Goal: Obtain resource: Download file/media

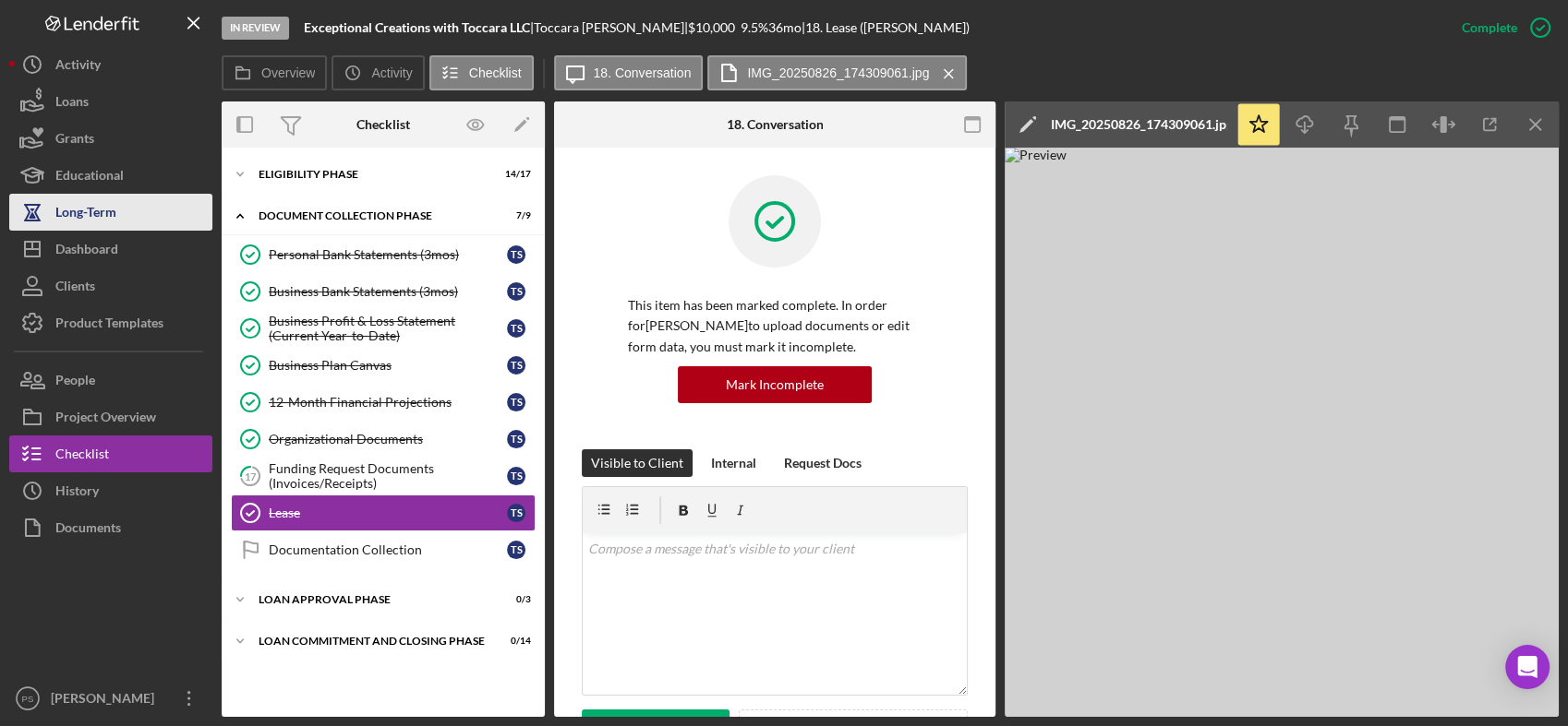
scroll to position [577, 0]
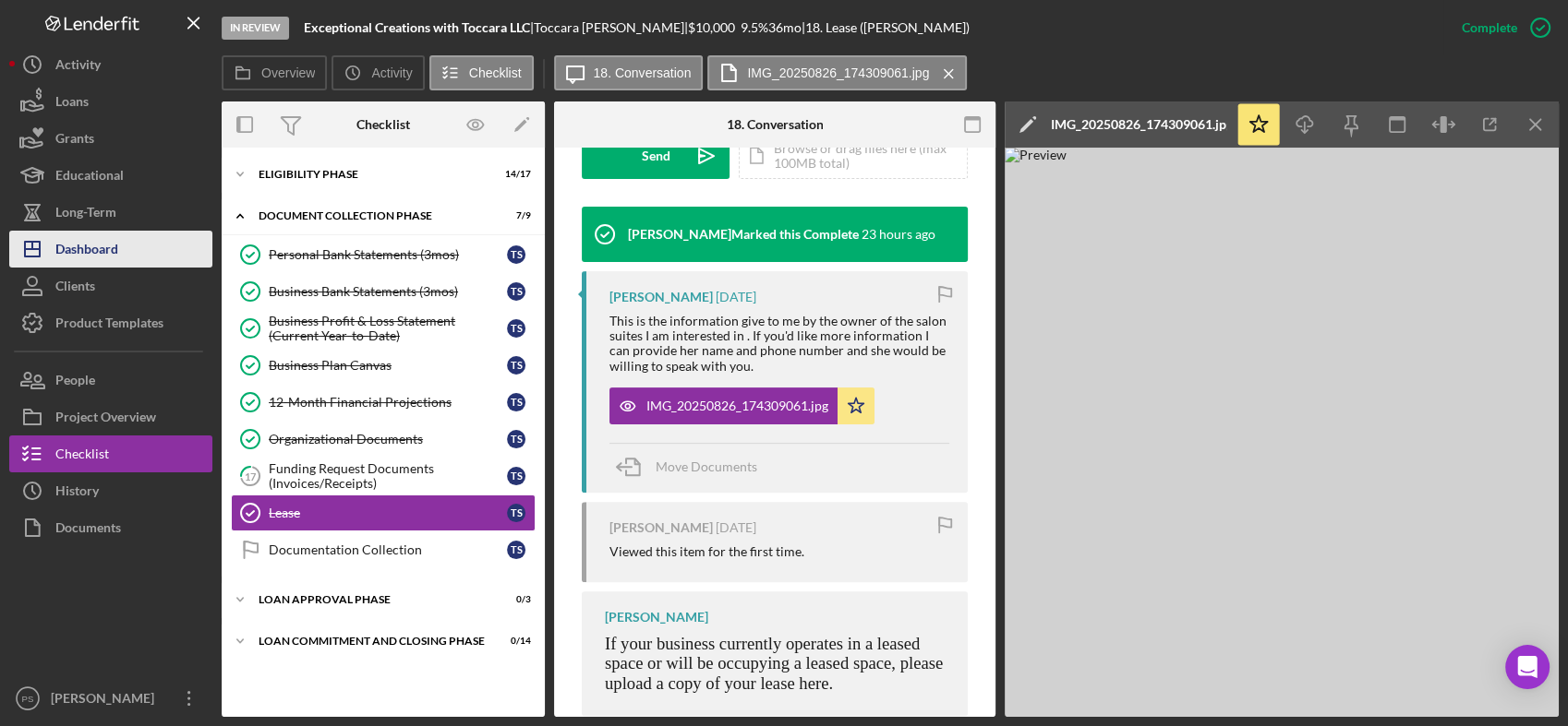
click at [127, 250] on button "Icon/Dashboard Dashboard" at bounding box center [111, 249] width 203 height 37
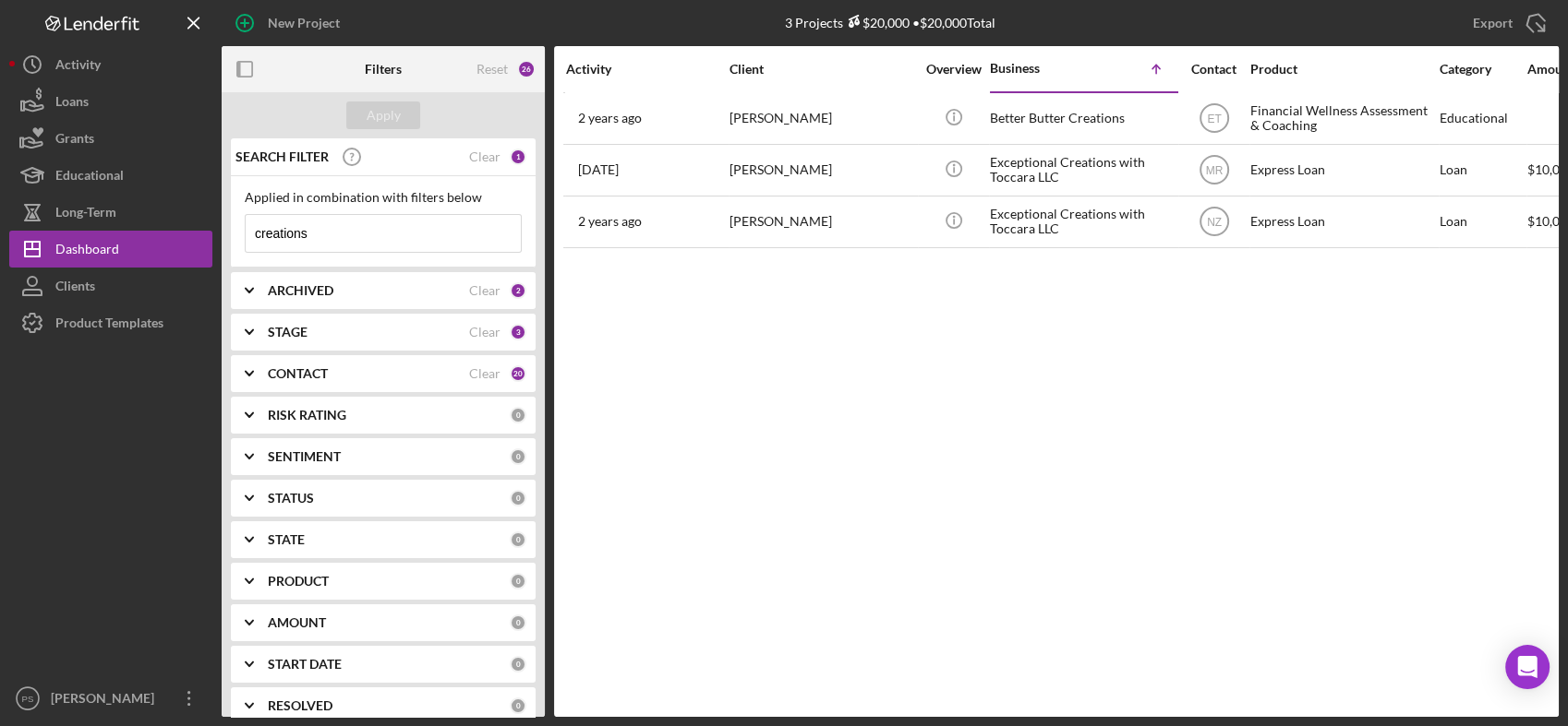
drag, startPoint x: 373, startPoint y: 239, endPoint x: 236, endPoint y: 222, distance: 138.1
click at [234, 222] on div "Applied in combination with filters below creations Icon/Menu Close" at bounding box center [383, 221] width 305 height 91
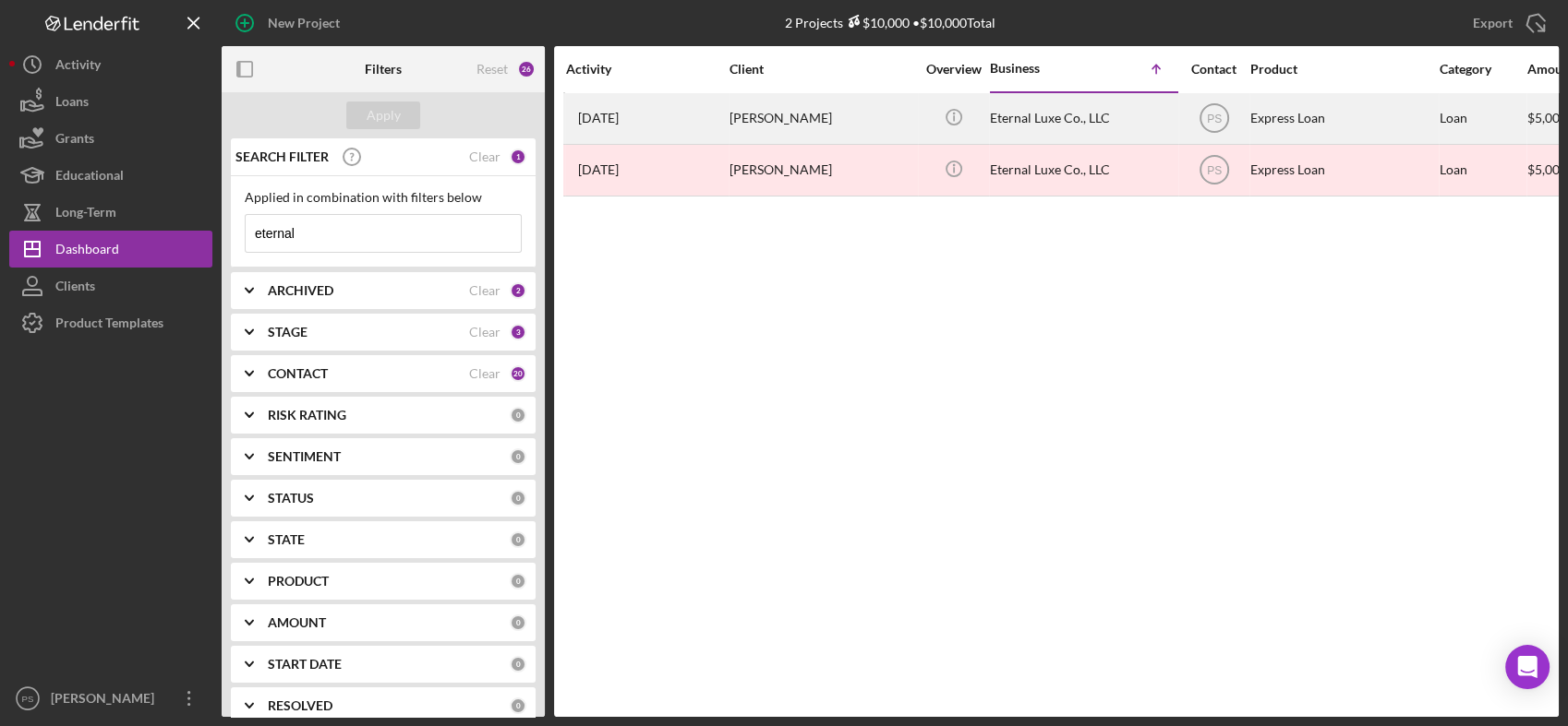
type input "eternal"
click at [796, 118] on div "[PERSON_NAME]" at bounding box center [821, 118] width 185 height 49
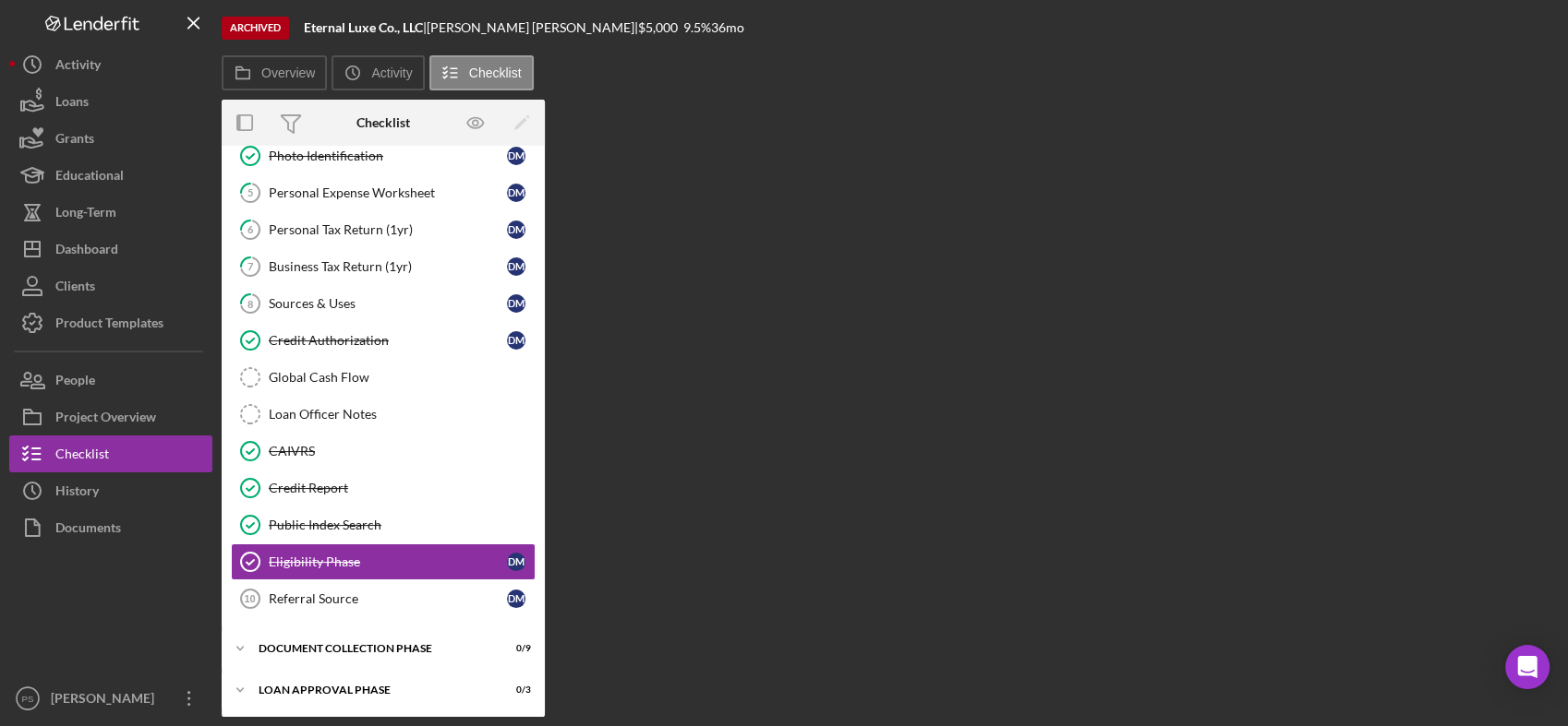
scroll to position [206, 0]
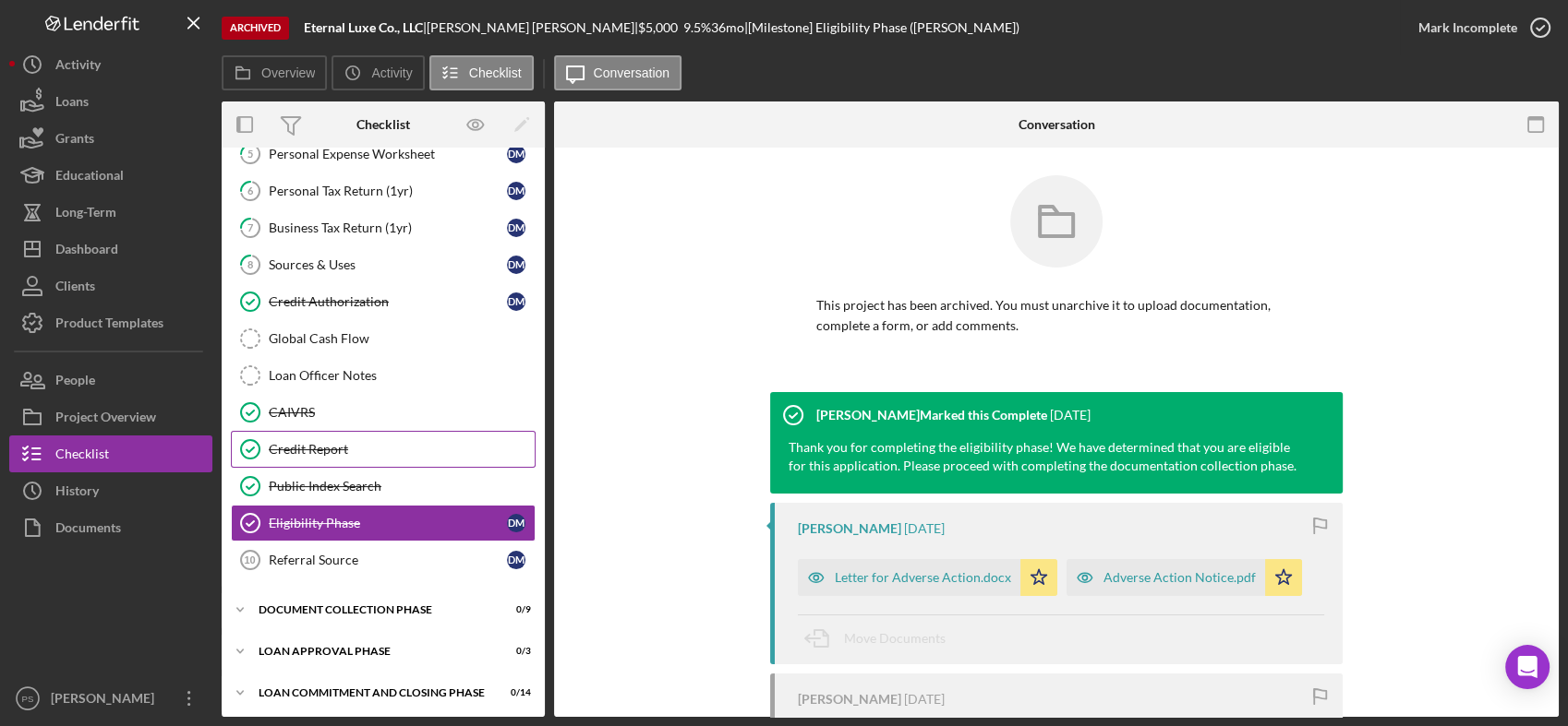
click at [394, 442] on div "Credit Report" at bounding box center [401, 449] width 266 height 15
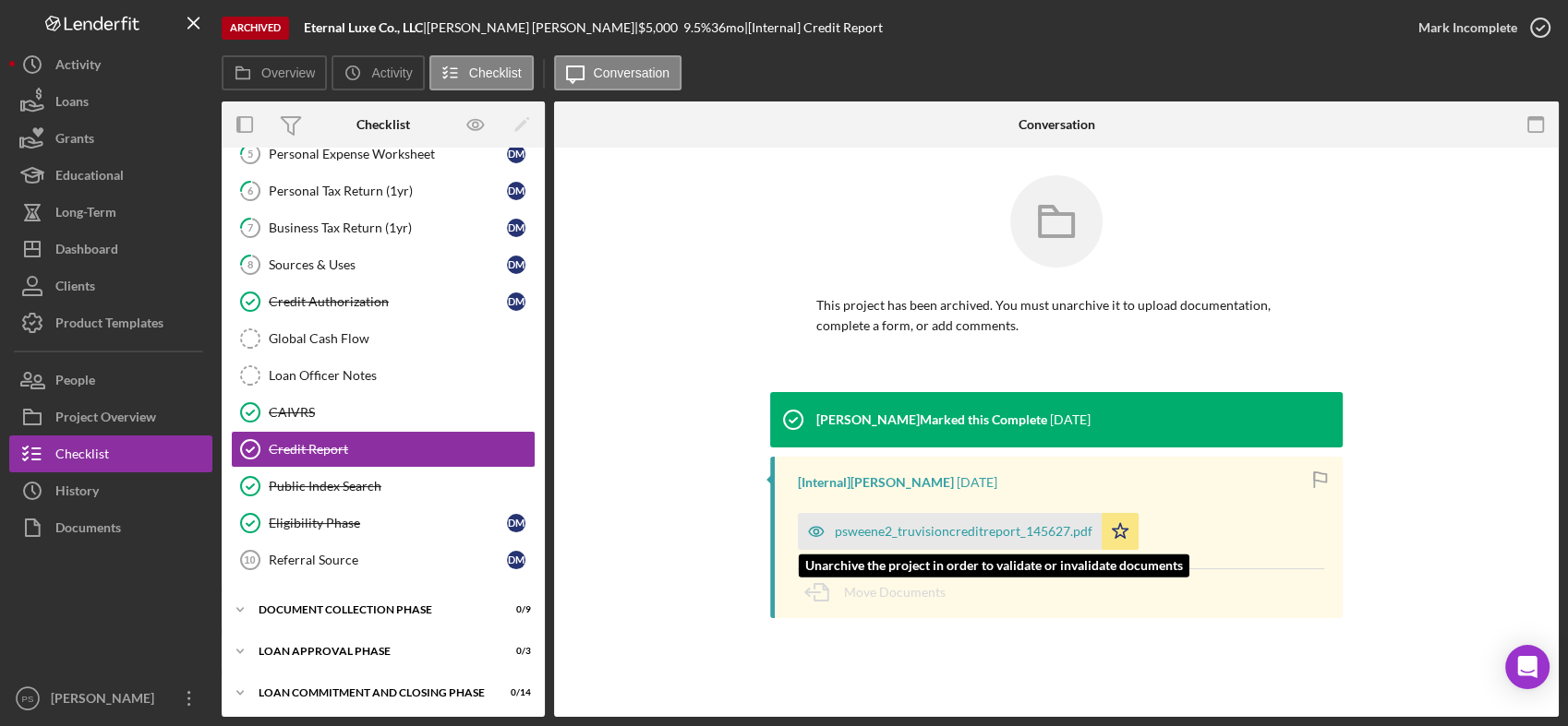
click at [920, 522] on div "psweene2_truvisioncreditreport_145627.pdf" at bounding box center [950, 531] width 304 height 37
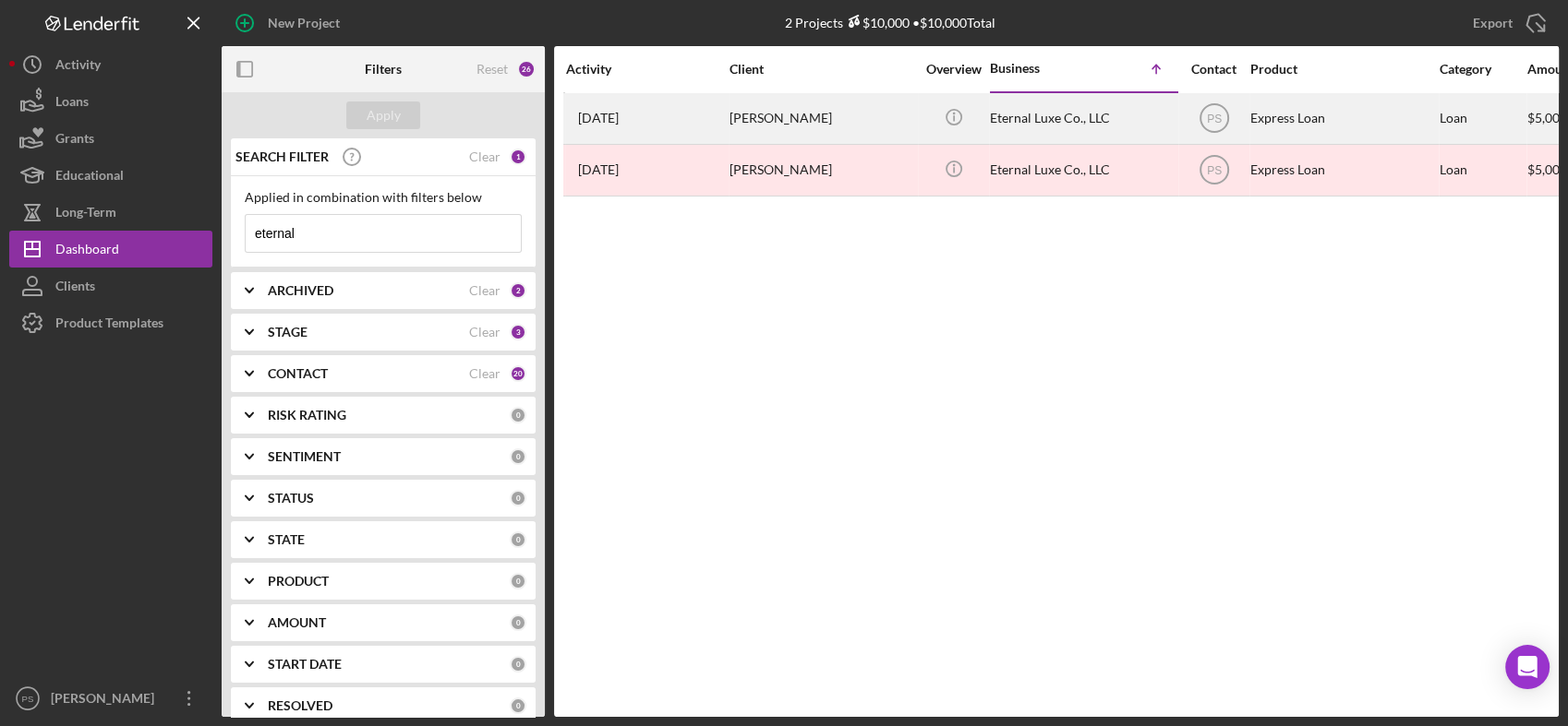
click at [1017, 121] on div "Eternal Luxe Co., LLC" at bounding box center [1082, 118] width 185 height 49
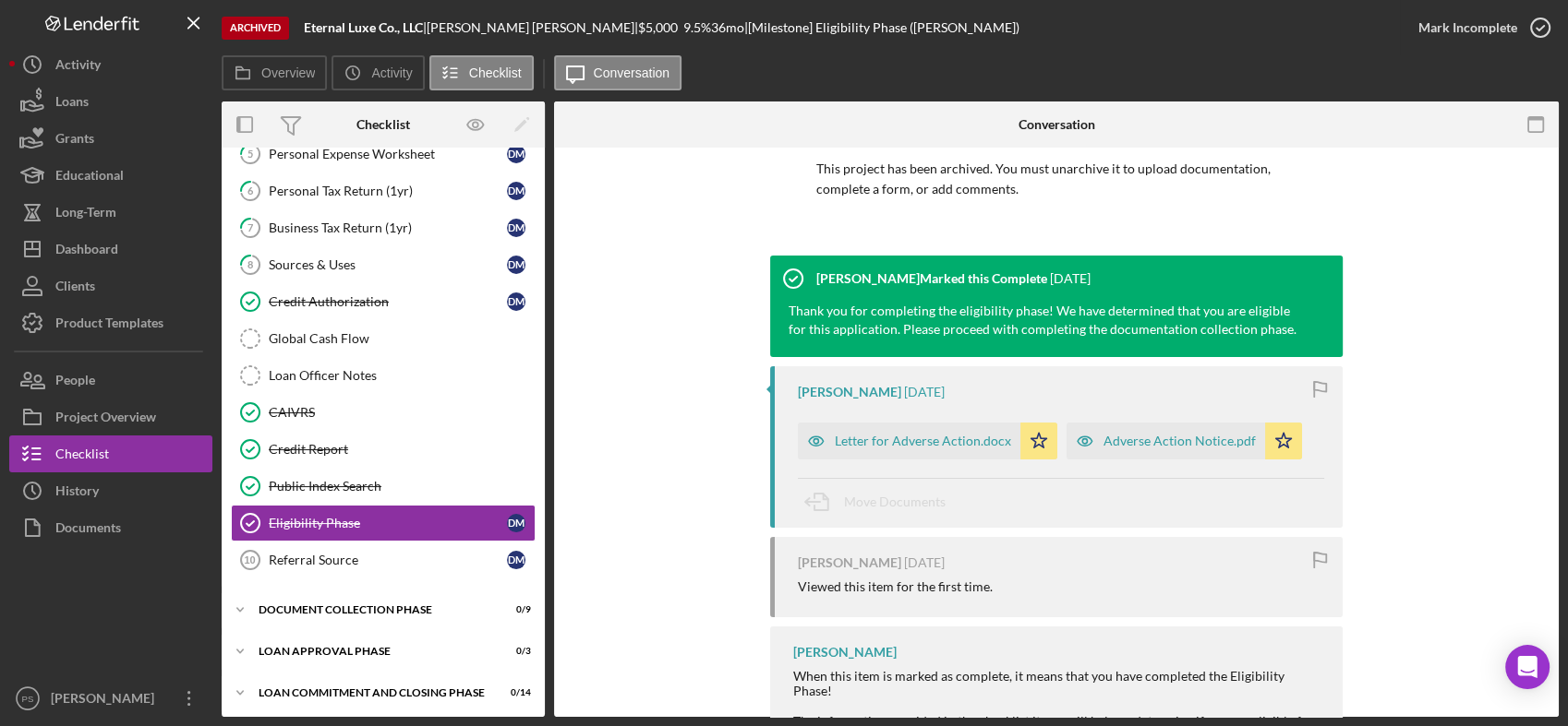
scroll to position [222, 0]
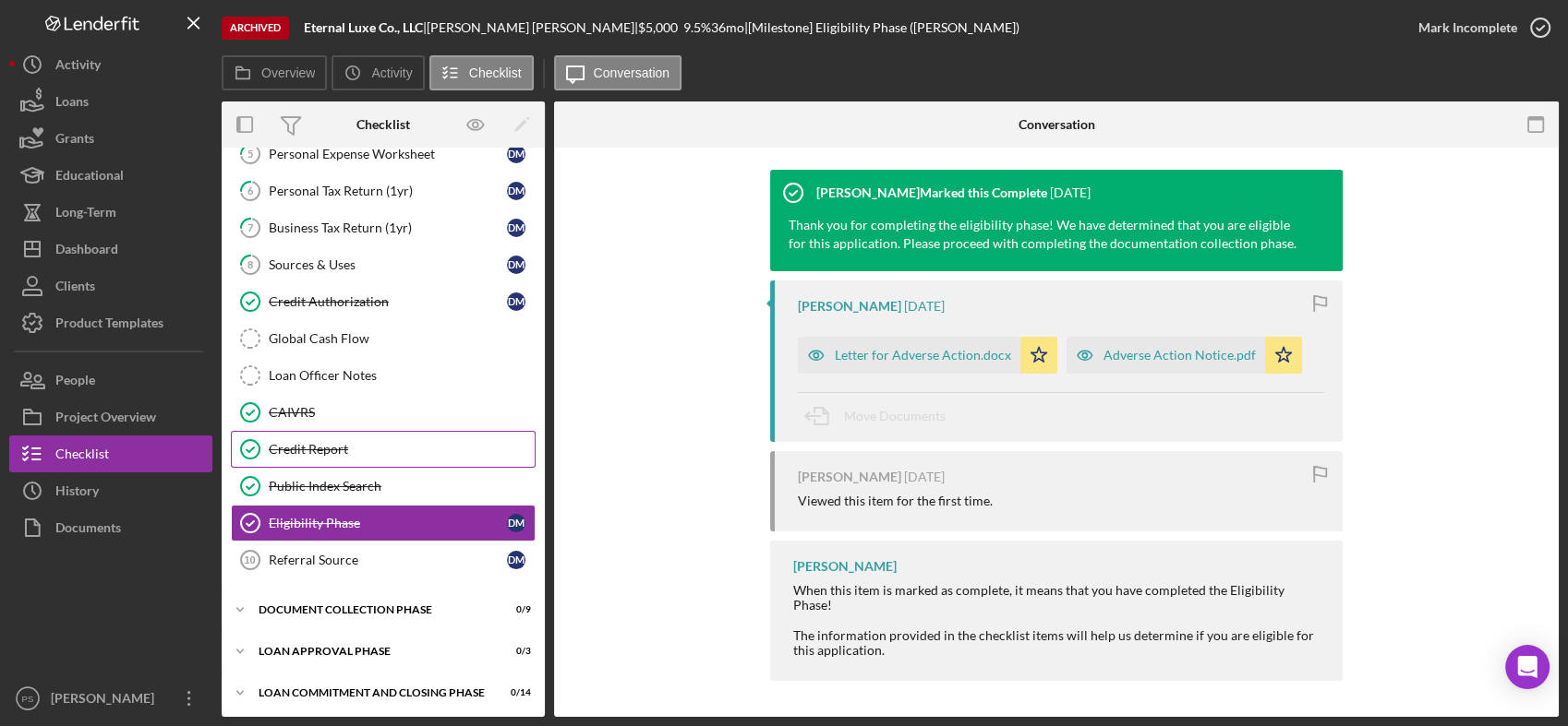
click at [362, 435] on link "Credit Report Credit Report" at bounding box center [383, 448] width 305 height 37
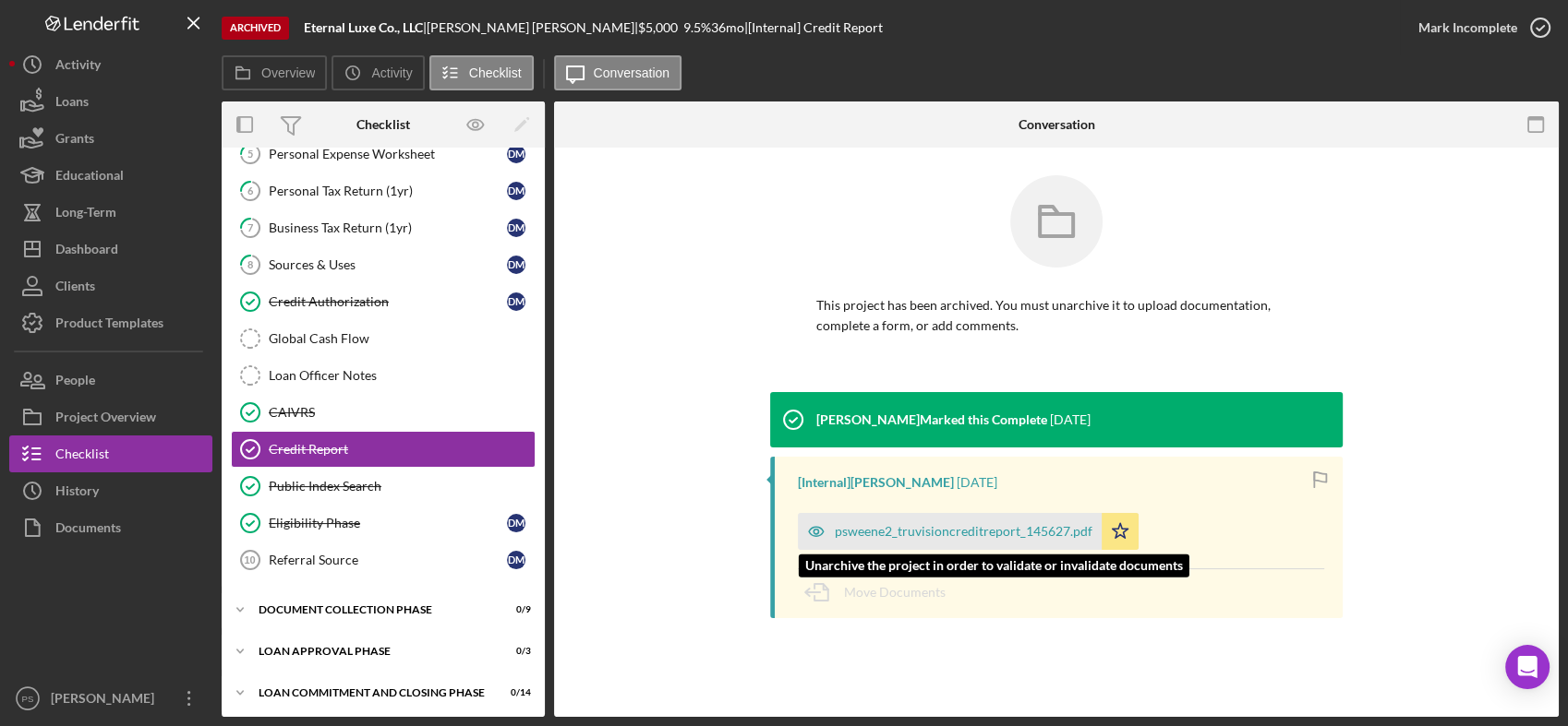
click at [997, 529] on div "psweene2_truvisioncreditreport_145627.pdf" at bounding box center [963, 532] width 258 height 15
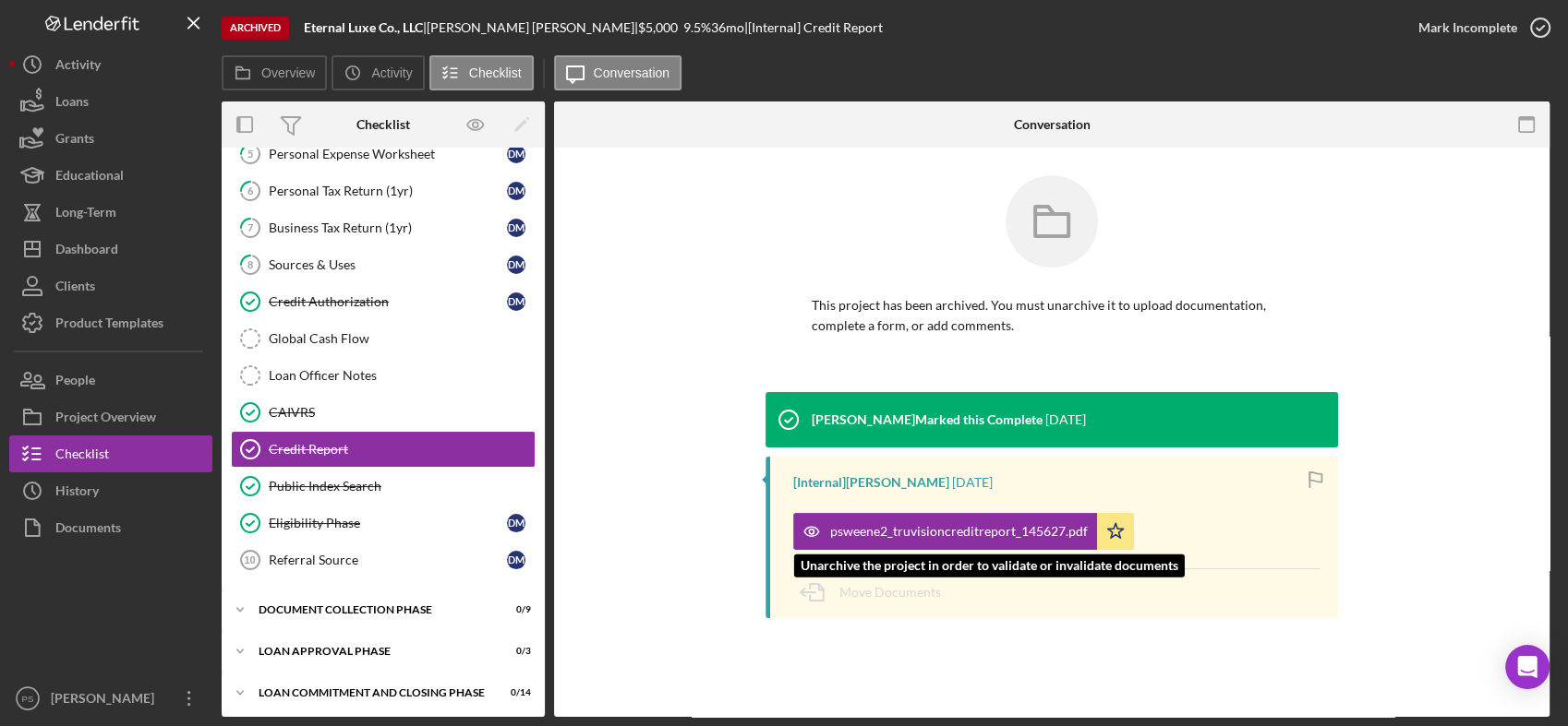
click at [999, 529] on div "Overview Internal Workflow Stage Open Icon/Dropdown Arrow Icon/Archived Archive…" at bounding box center [890, 409] width 1337 height 615
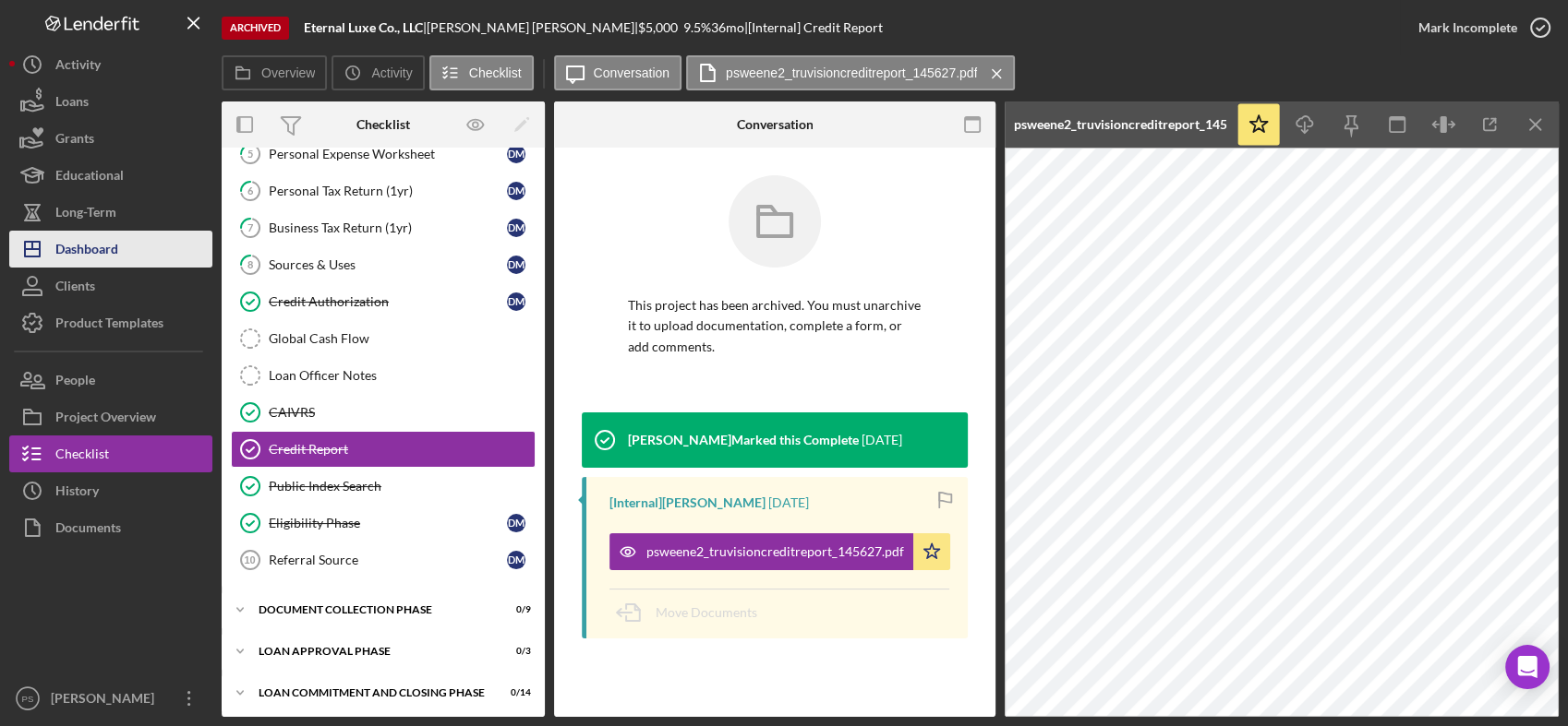
click at [102, 251] on div "Dashboard" at bounding box center [86, 251] width 63 height 41
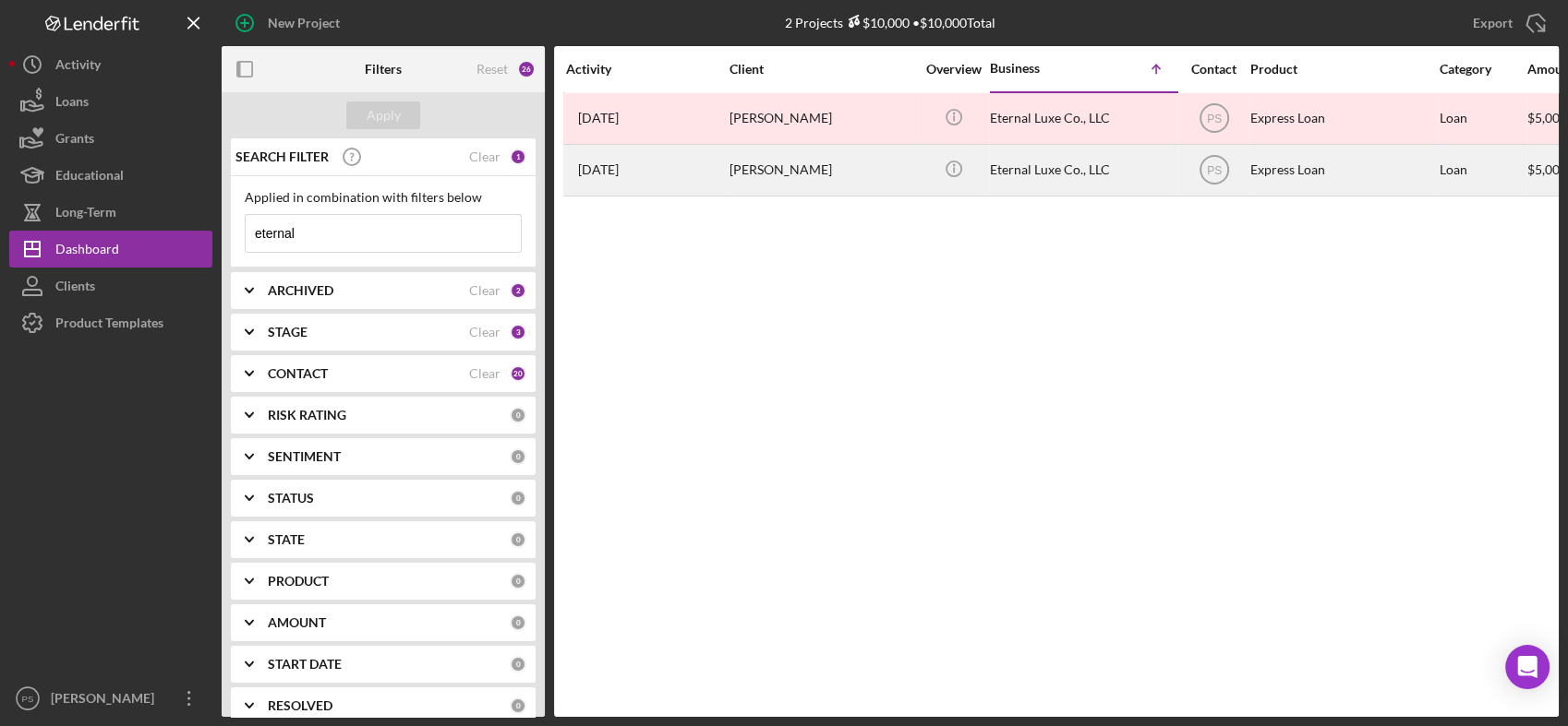
click at [860, 167] on div "[PERSON_NAME]" at bounding box center [821, 170] width 185 height 49
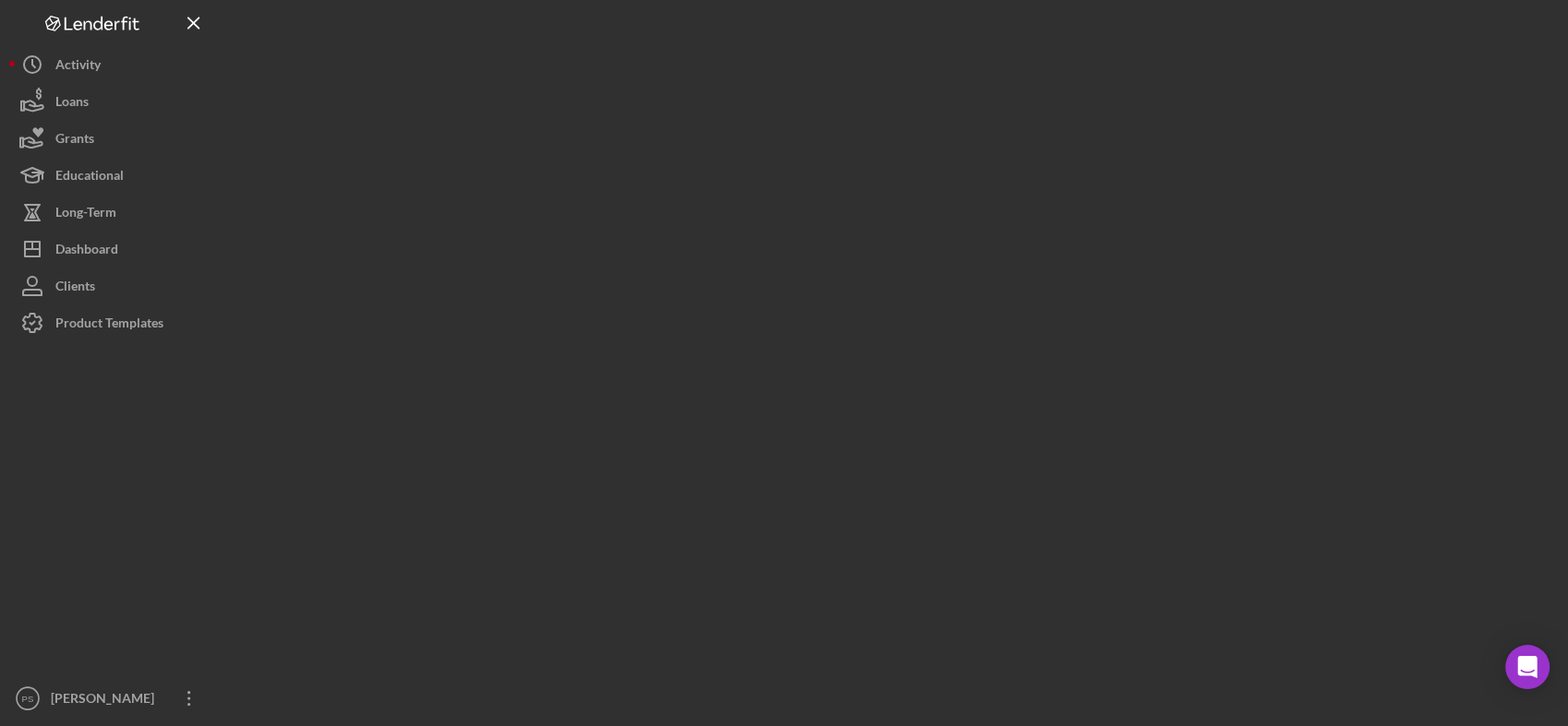
click at [860, 167] on div at bounding box center [890, 358] width 1337 height 717
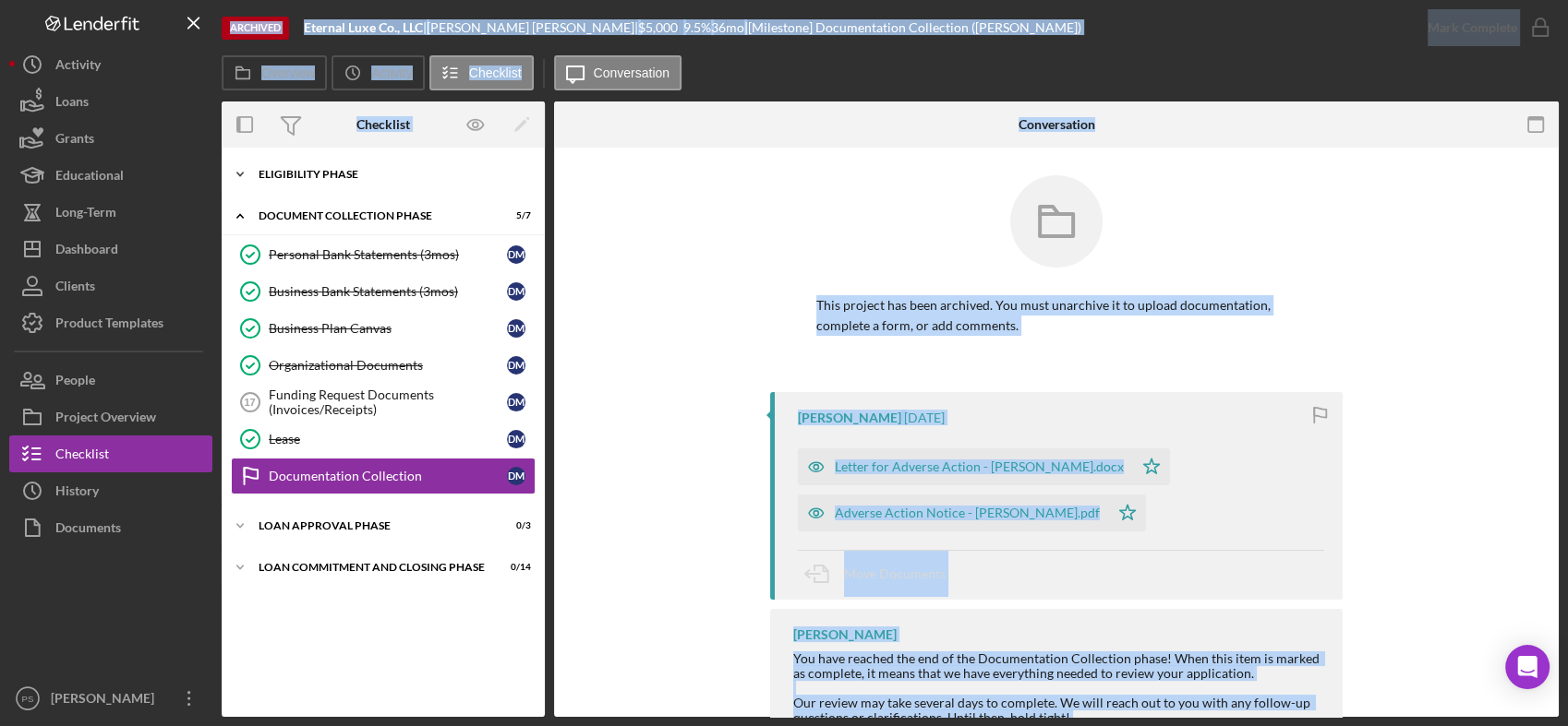
click at [247, 173] on icon "Icon/Expander" at bounding box center [239, 174] width 37 height 37
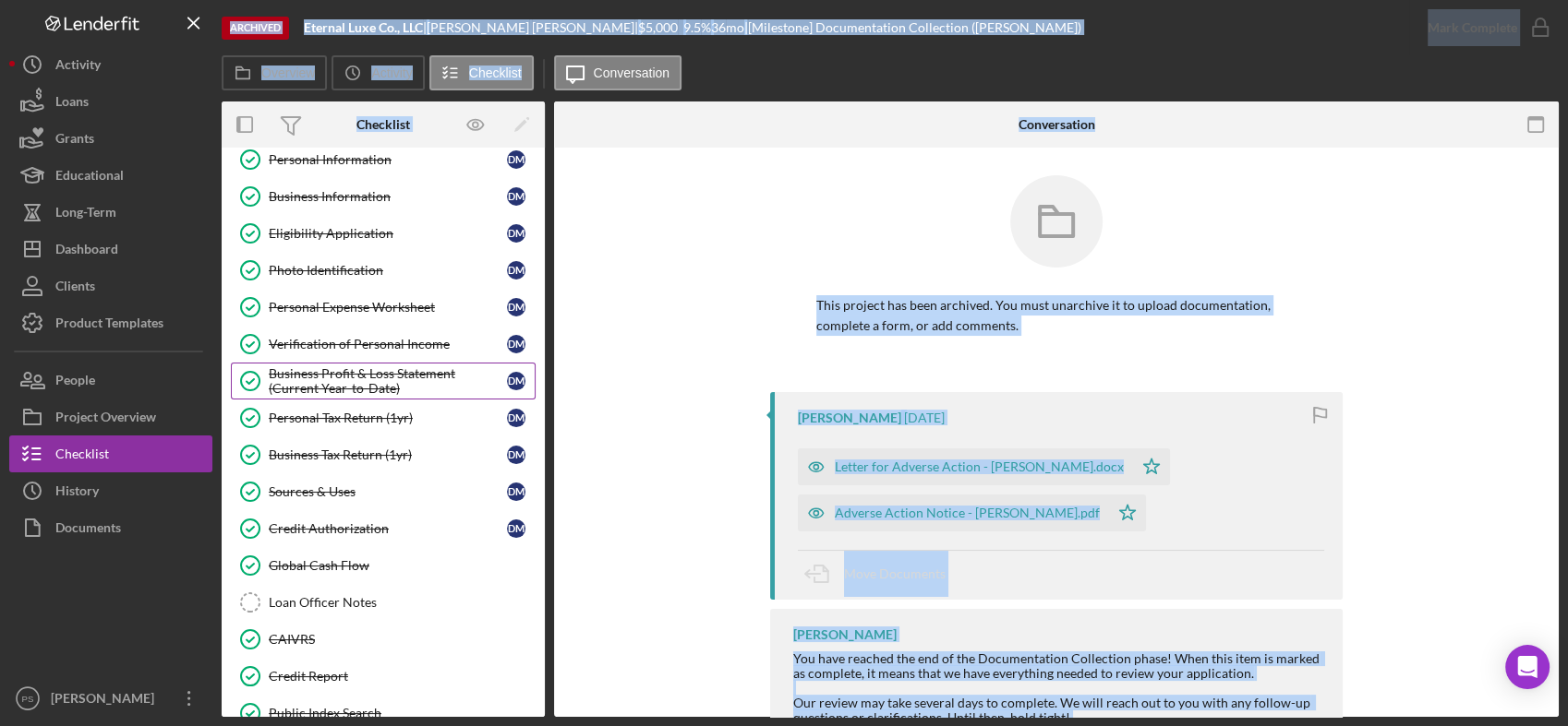
scroll to position [204, 0]
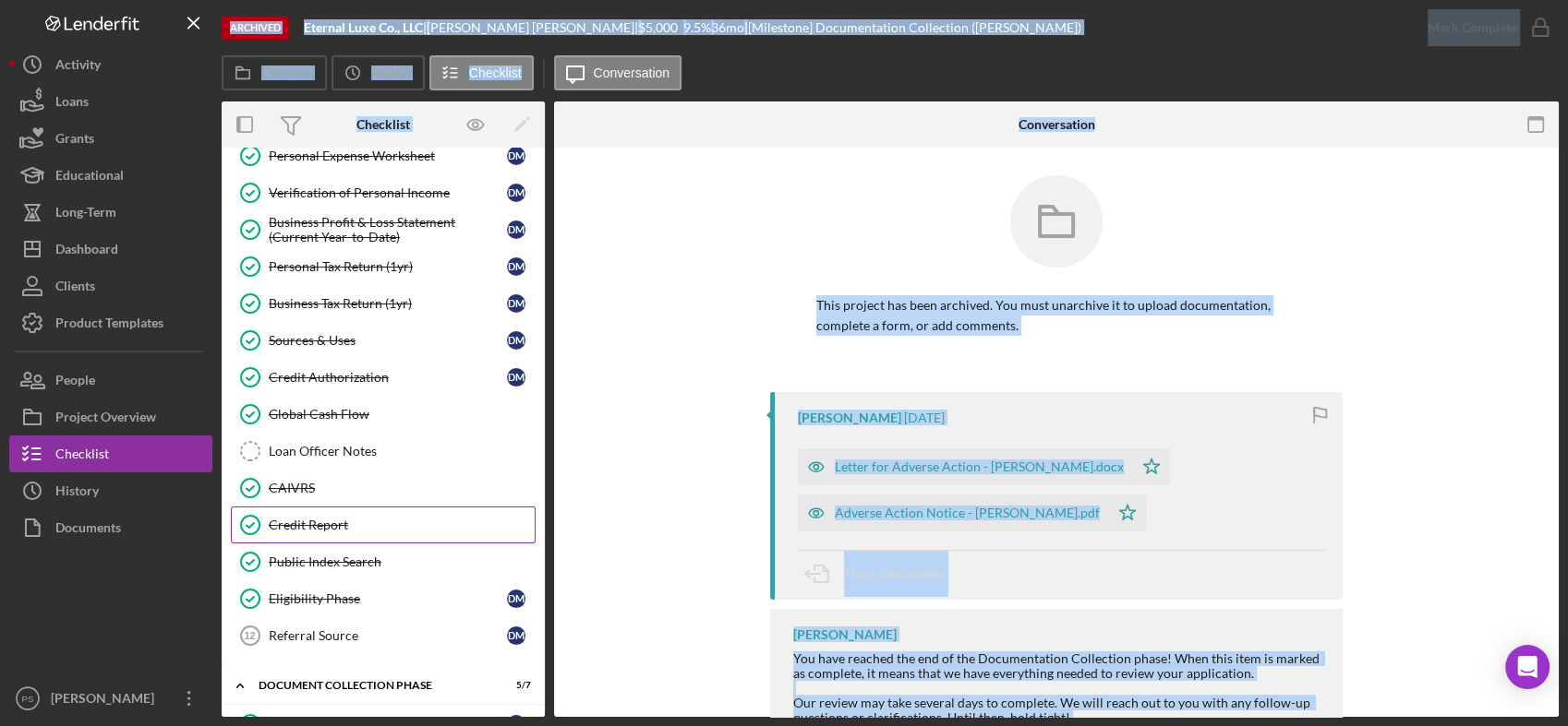
click at [334, 521] on div "Credit Report" at bounding box center [401, 525] width 266 height 15
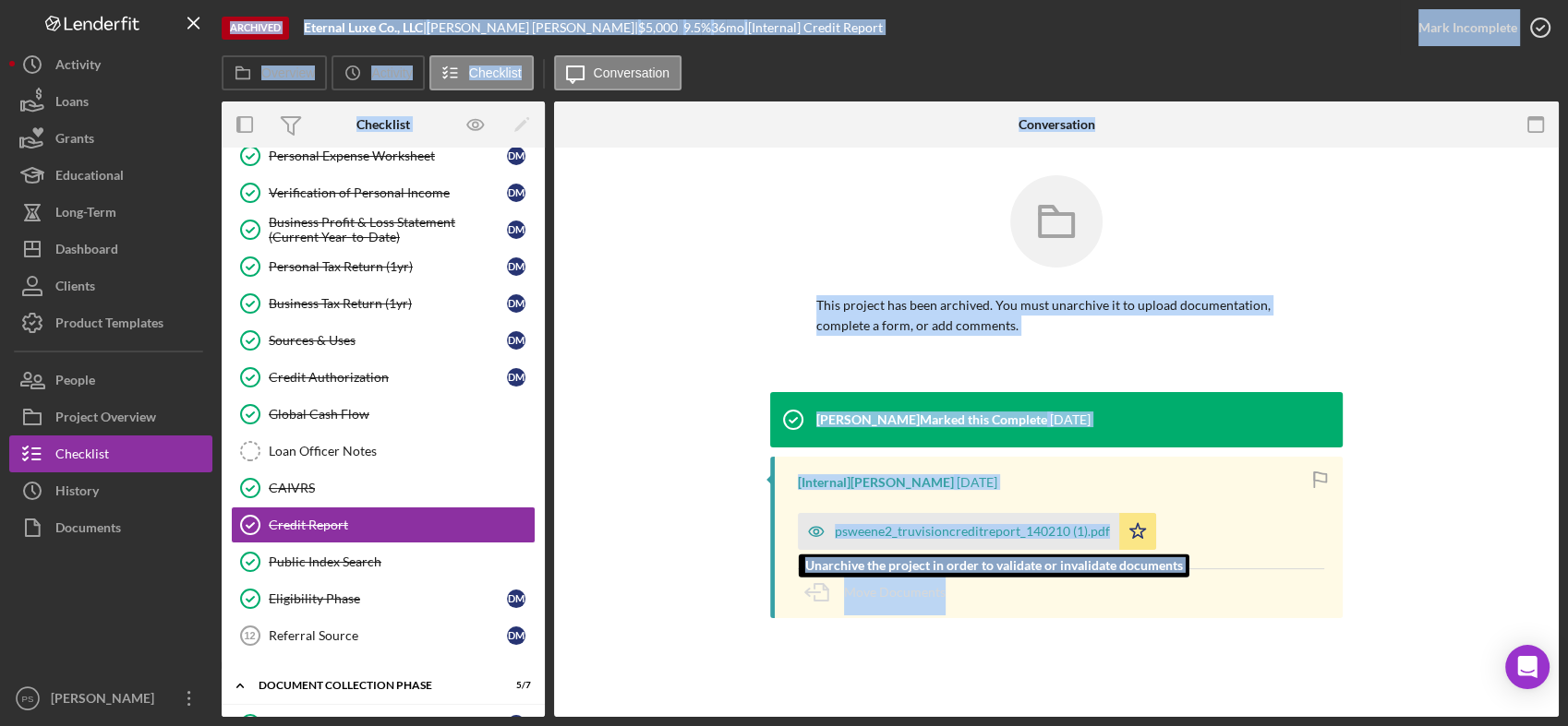
click at [1041, 537] on div "psweene2_truvisioncreditreport_140210 (1).pdf" at bounding box center [971, 532] width 275 height 15
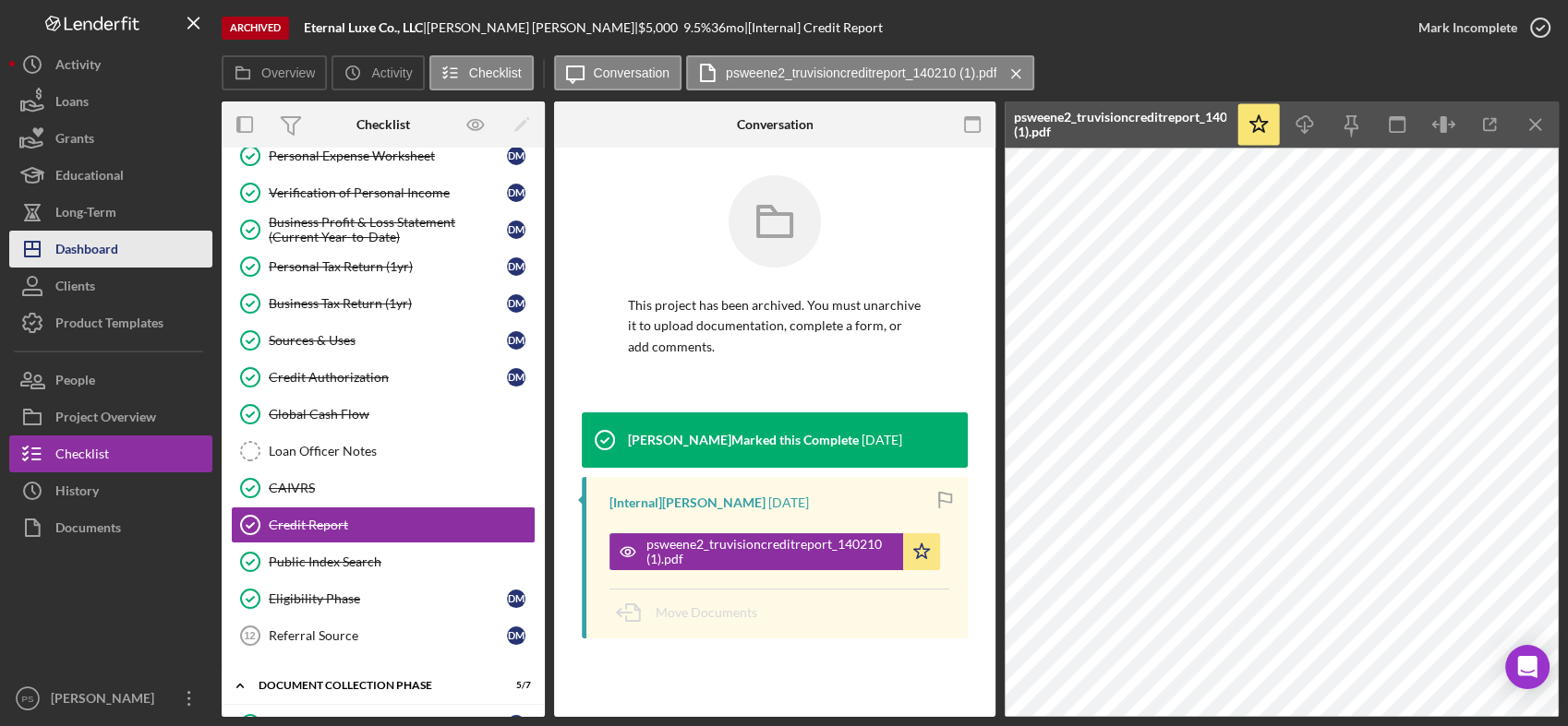
click at [118, 251] on div "Dashboard" at bounding box center [86, 251] width 63 height 41
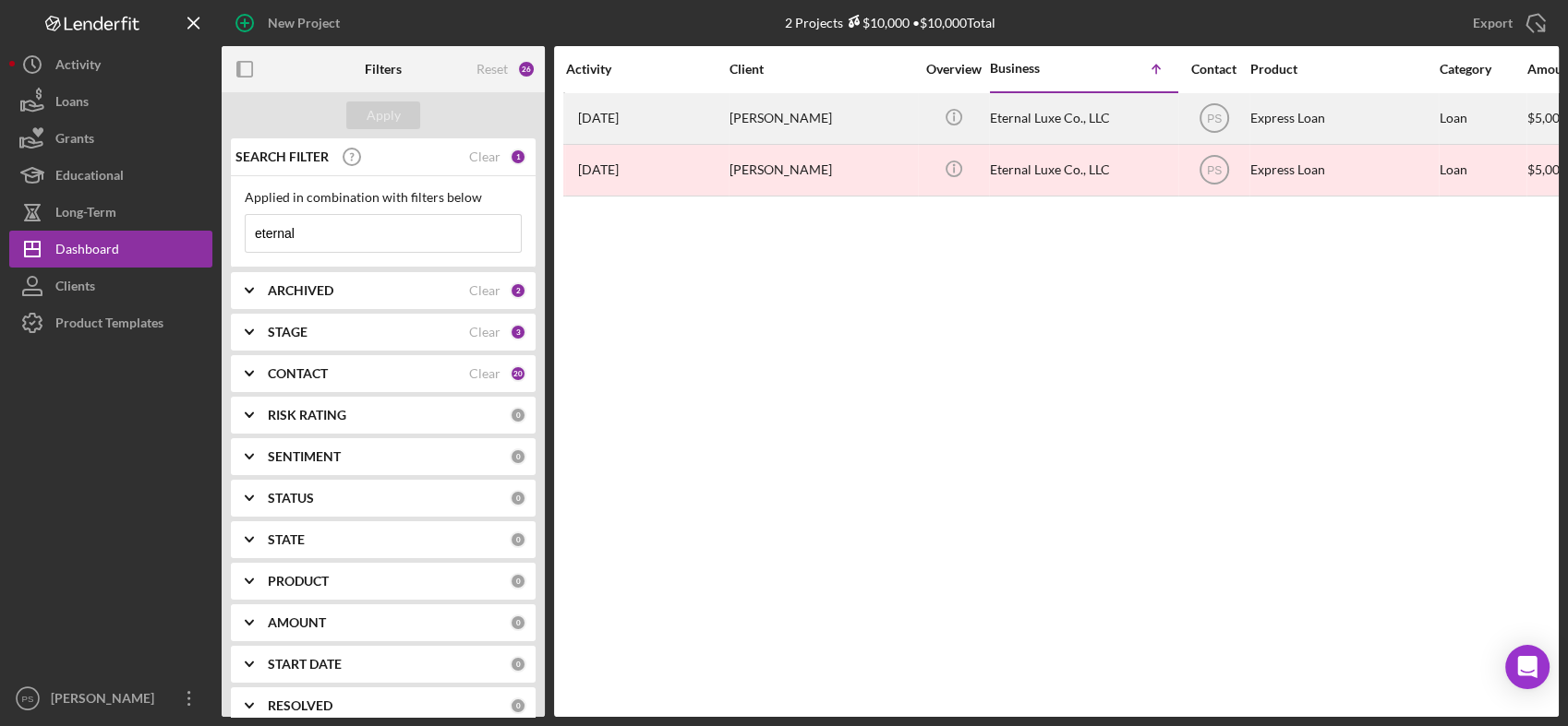
click at [790, 115] on div "[PERSON_NAME]" at bounding box center [821, 118] width 185 height 49
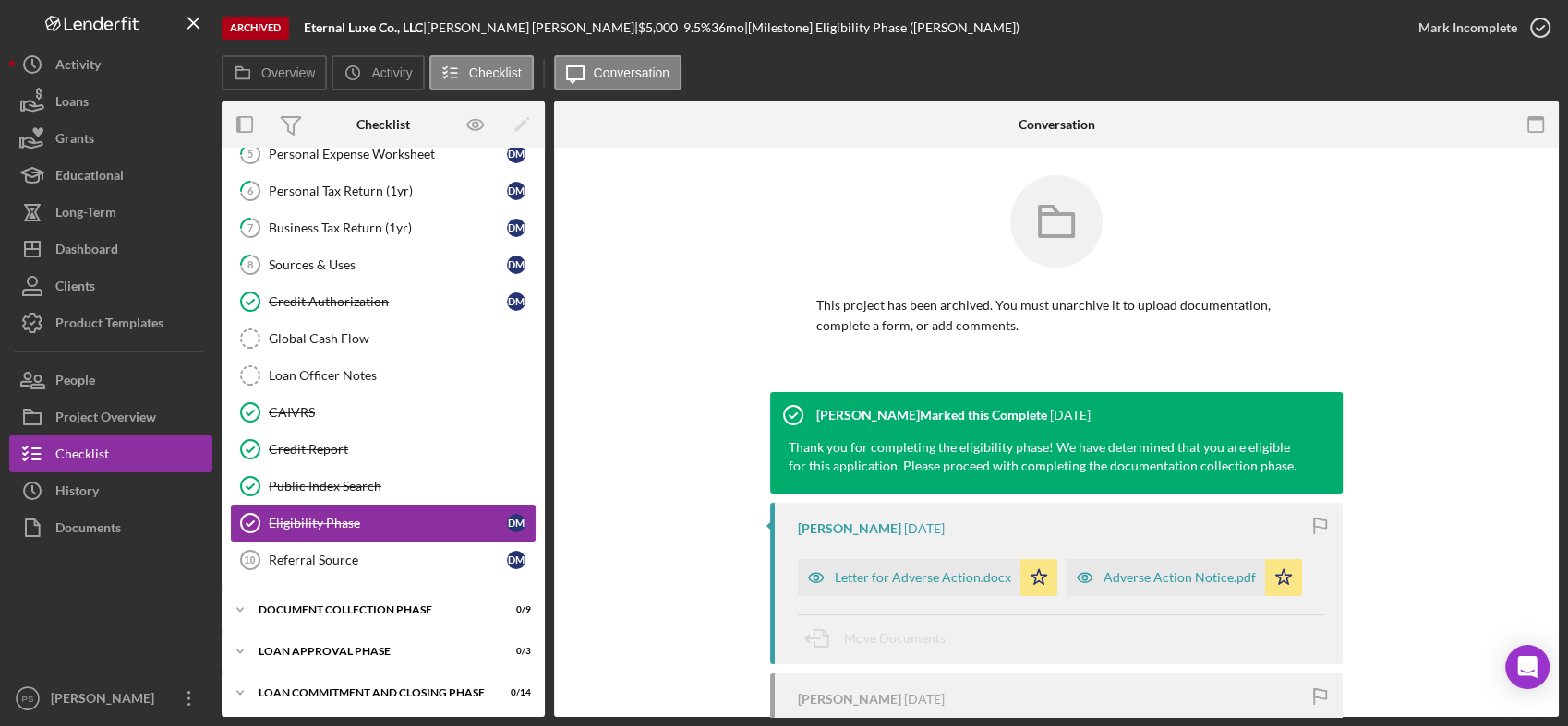
scroll to position [207, 0]
click at [339, 598] on div "Icon/Expander Document Collection Phase 0 / 9" at bounding box center [383, 609] width 323 height 37
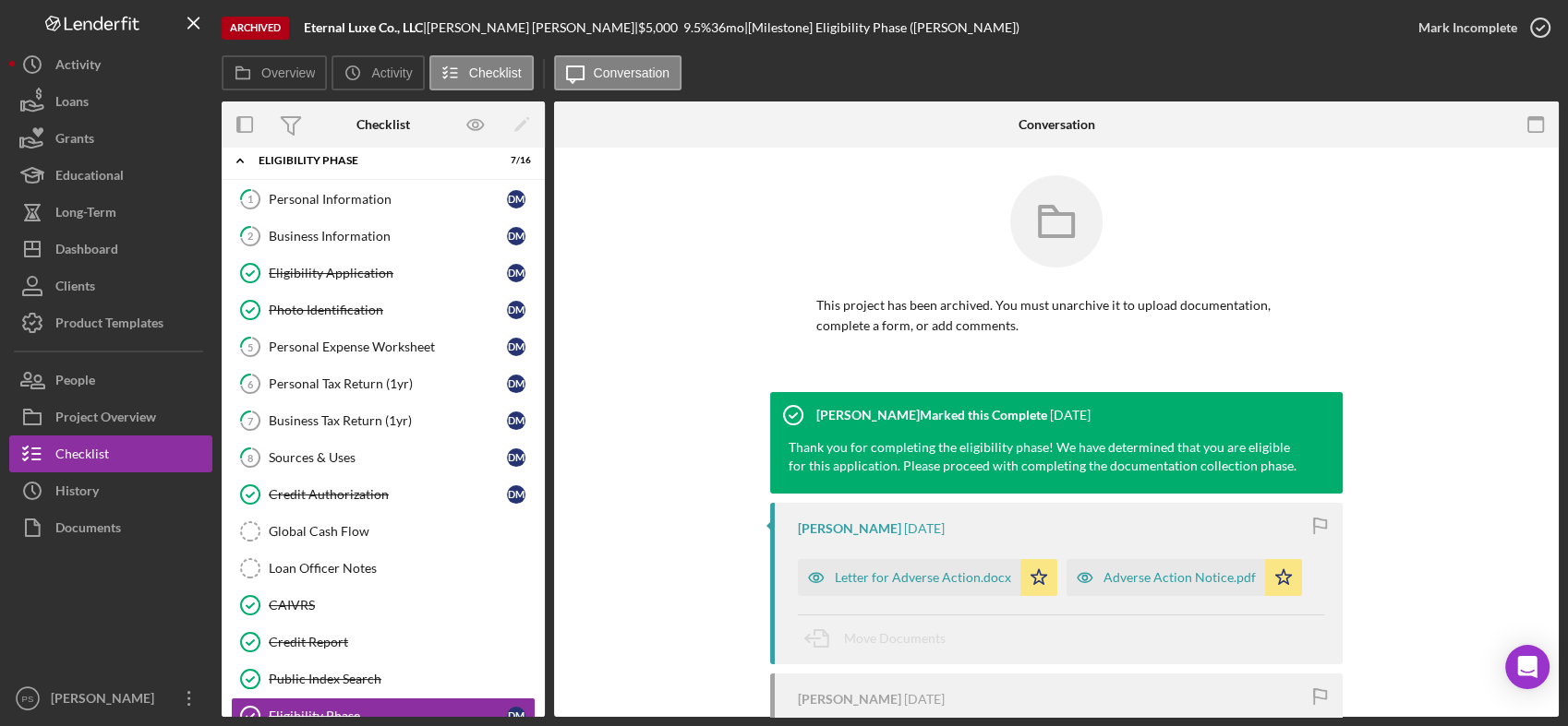
scroll to position [0, 0]
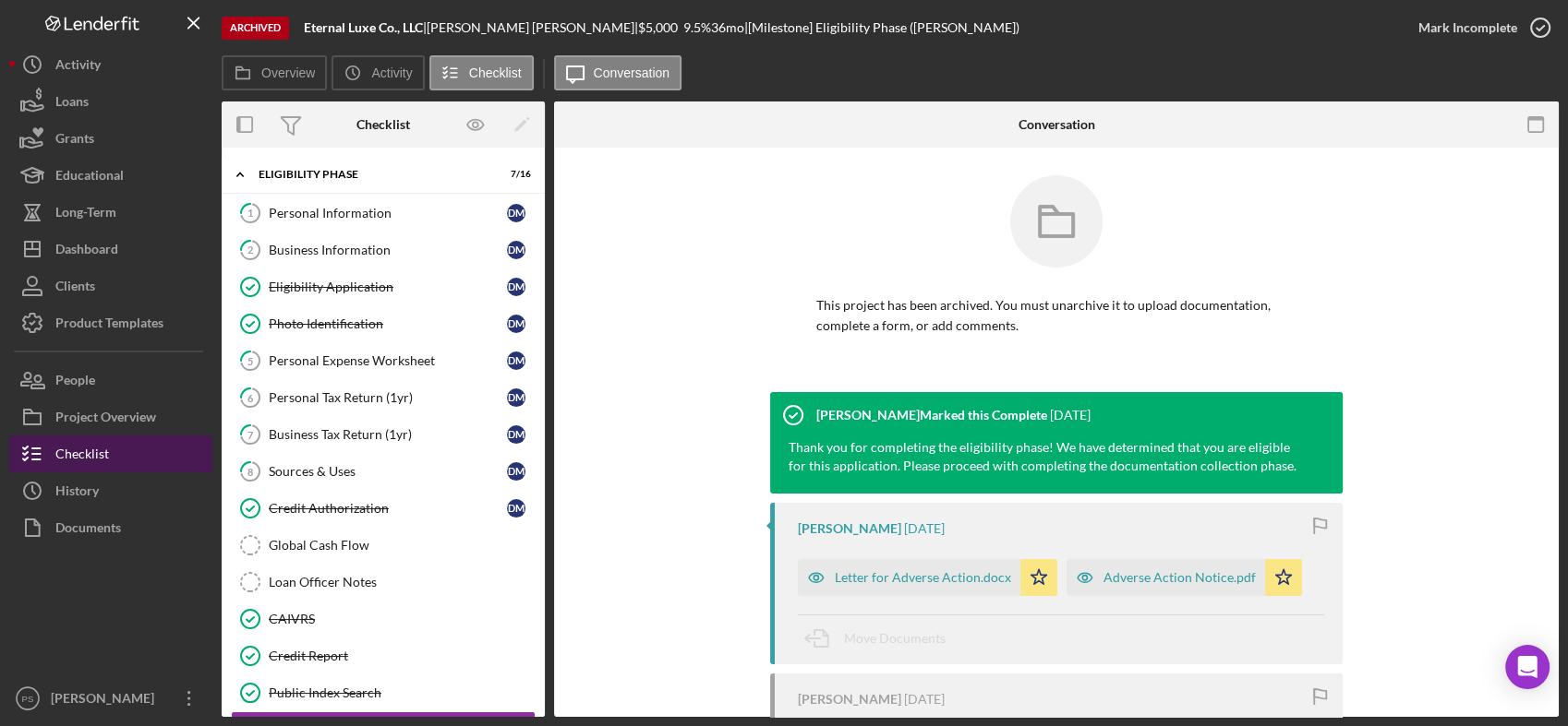
click at [144, 444] on button "Checklist" at bounding box center [111, 453] width 203 height 37
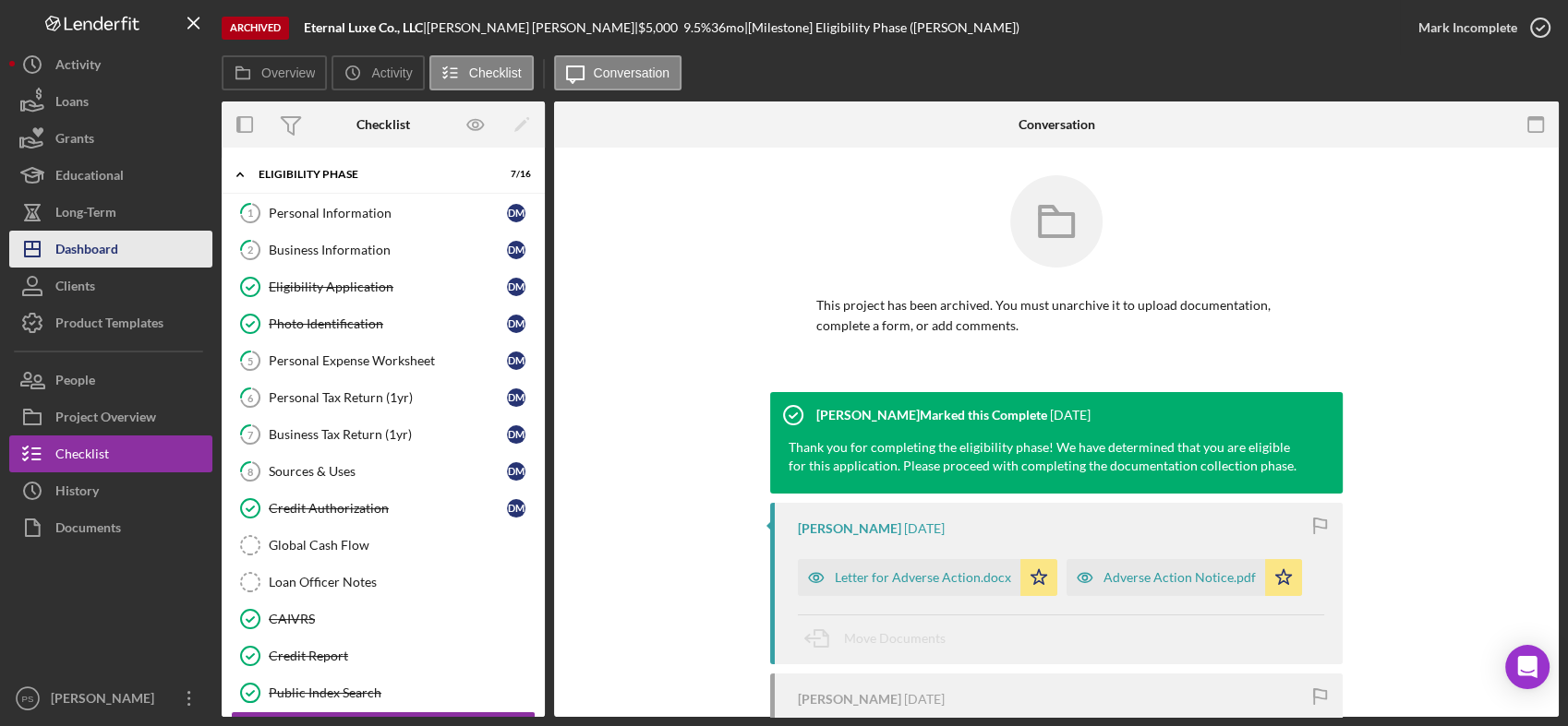
click at [122, 249] on button "Icon/Dashboard Dashboard" at bounding box center [111, 249] width 203 height 37
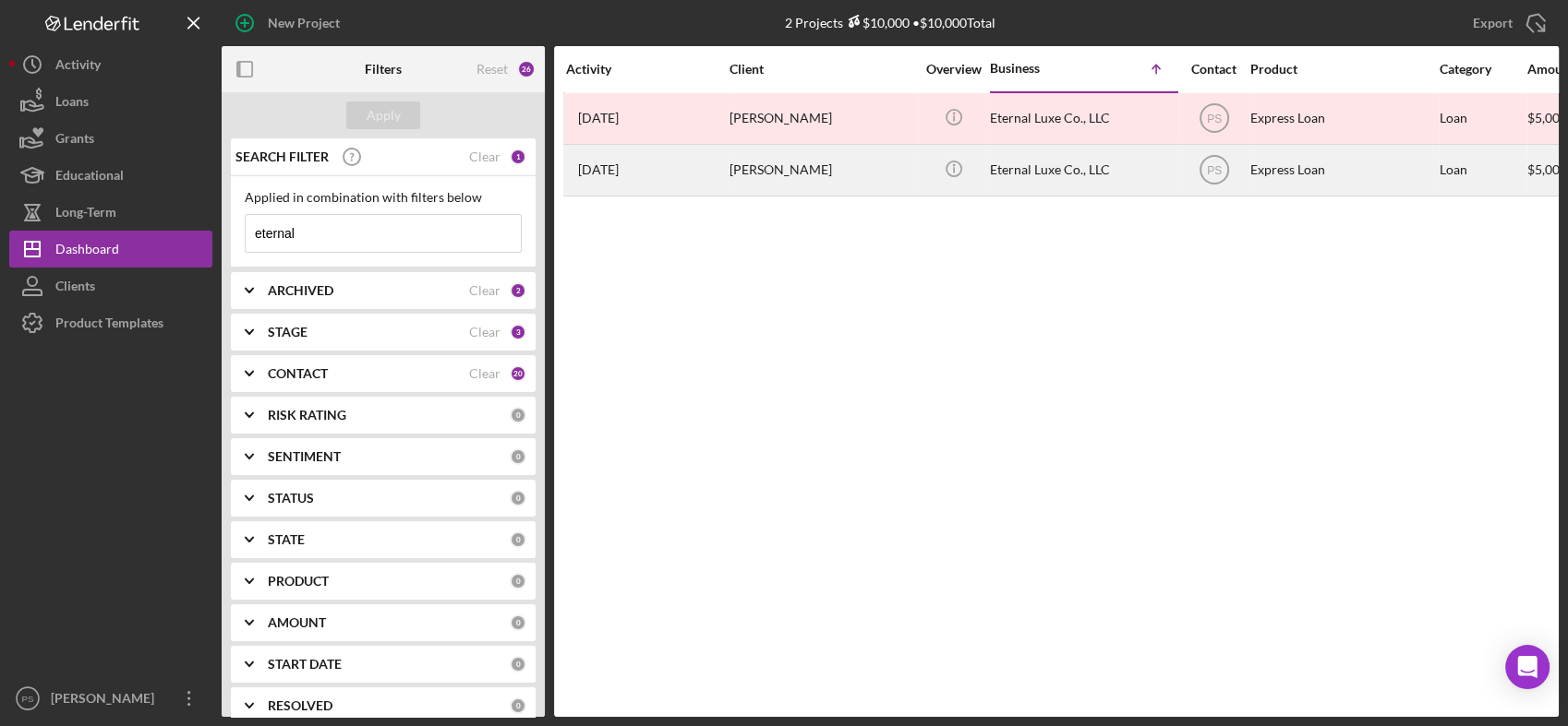
click at [740, 165] on div "[PERSON_NAME]" at bounding box center [821, 170] width 185 height 49
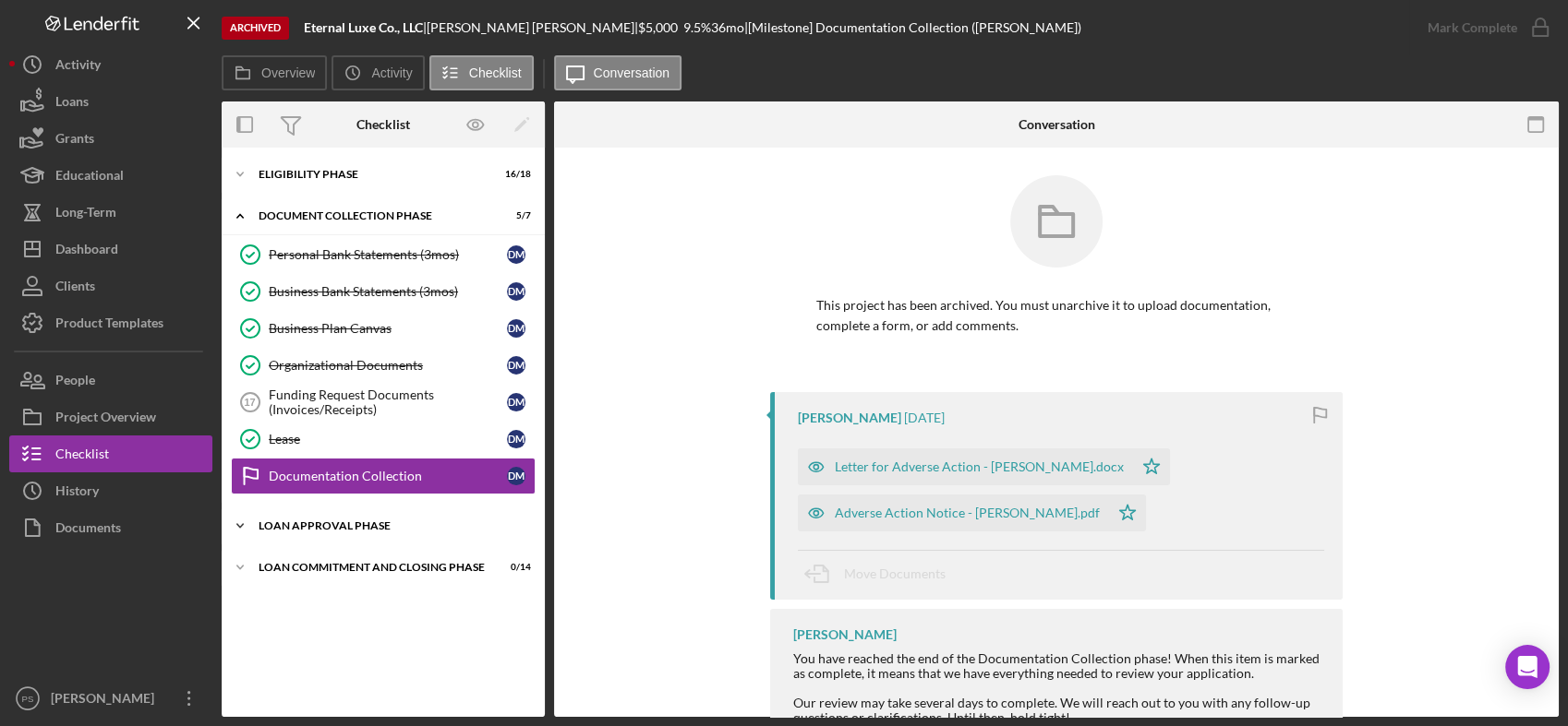
click at [244, 521] on icon "Icon/Expander" at bounding box center [239, 525] width 37 height 37
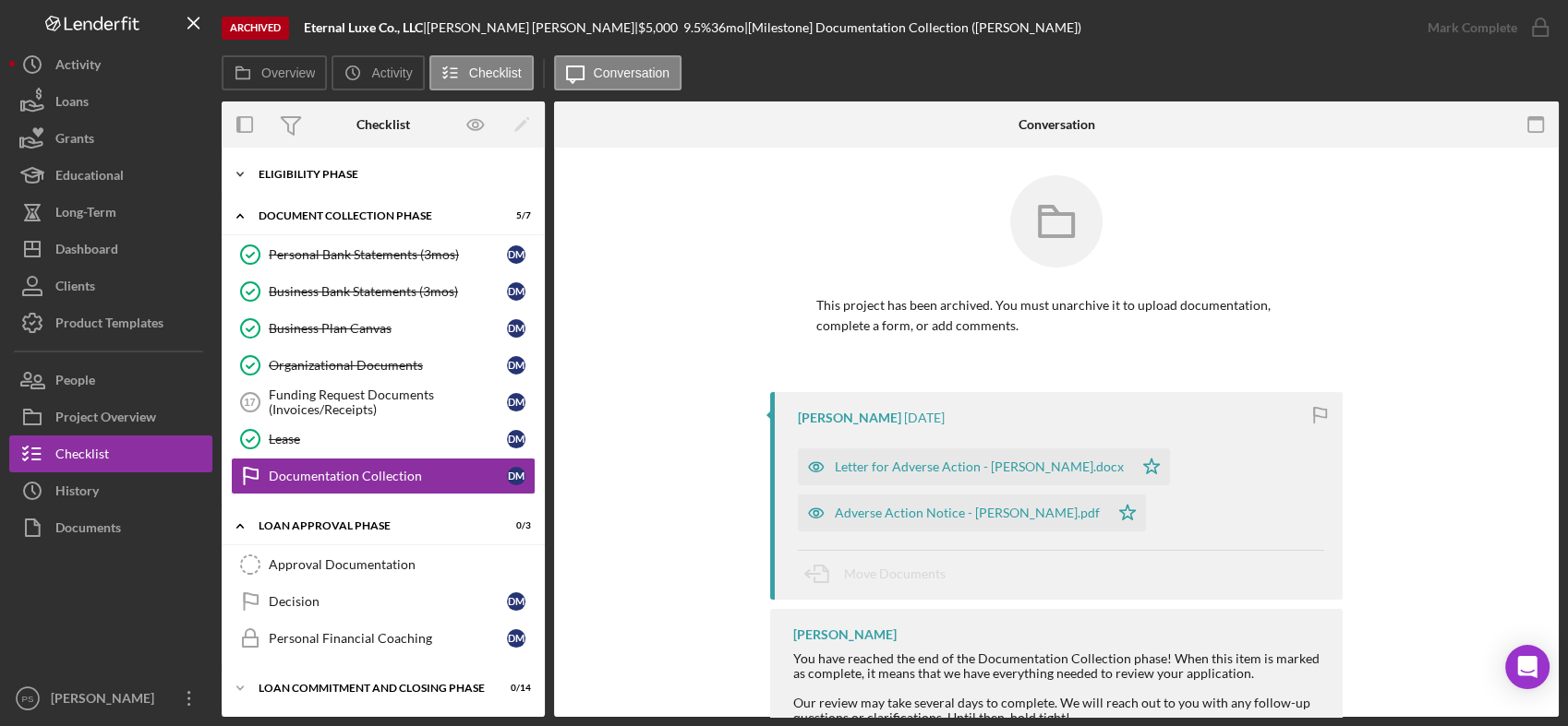
click at [244, 170] on icon "Icon/Expander" at bounding box center [239, 174] width 37 height 37
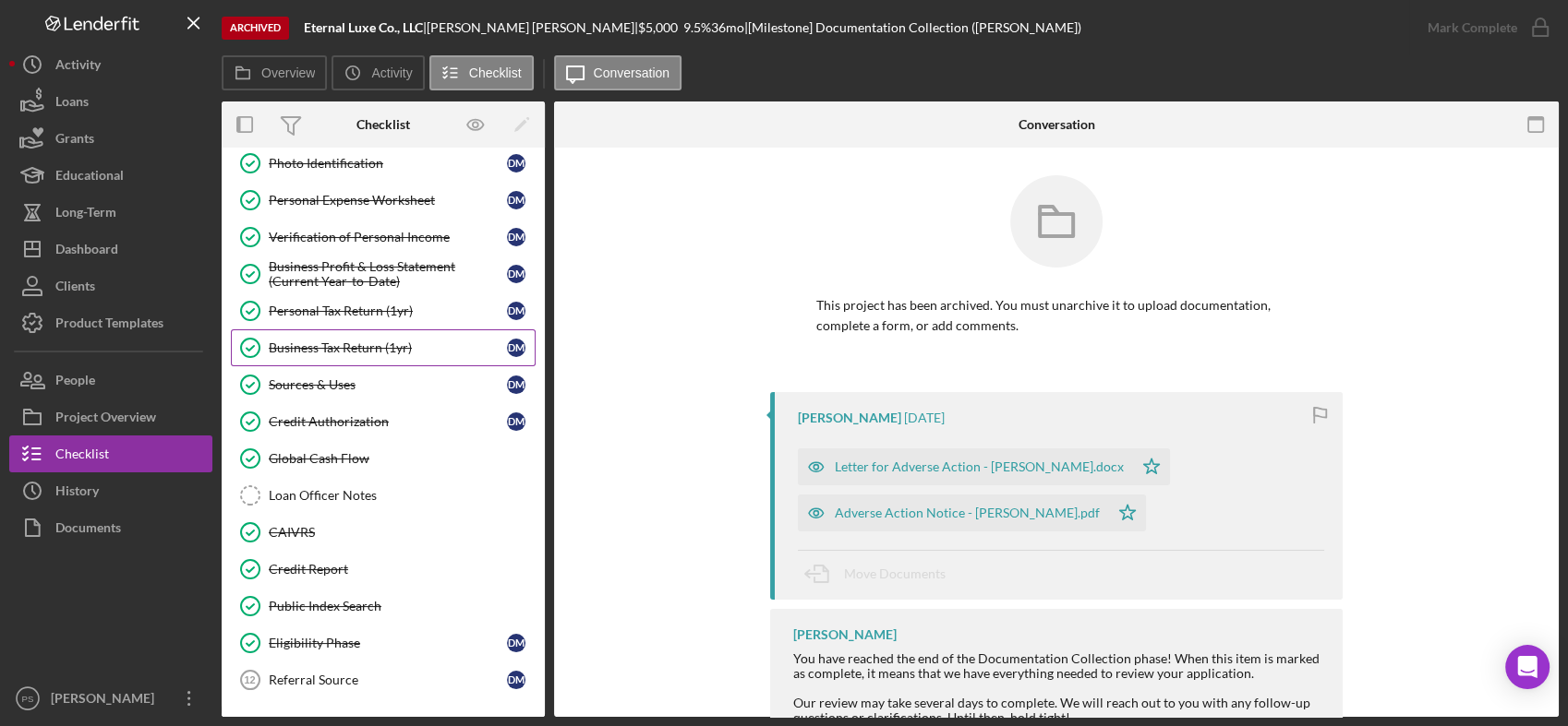
scroll to position [137, 0]
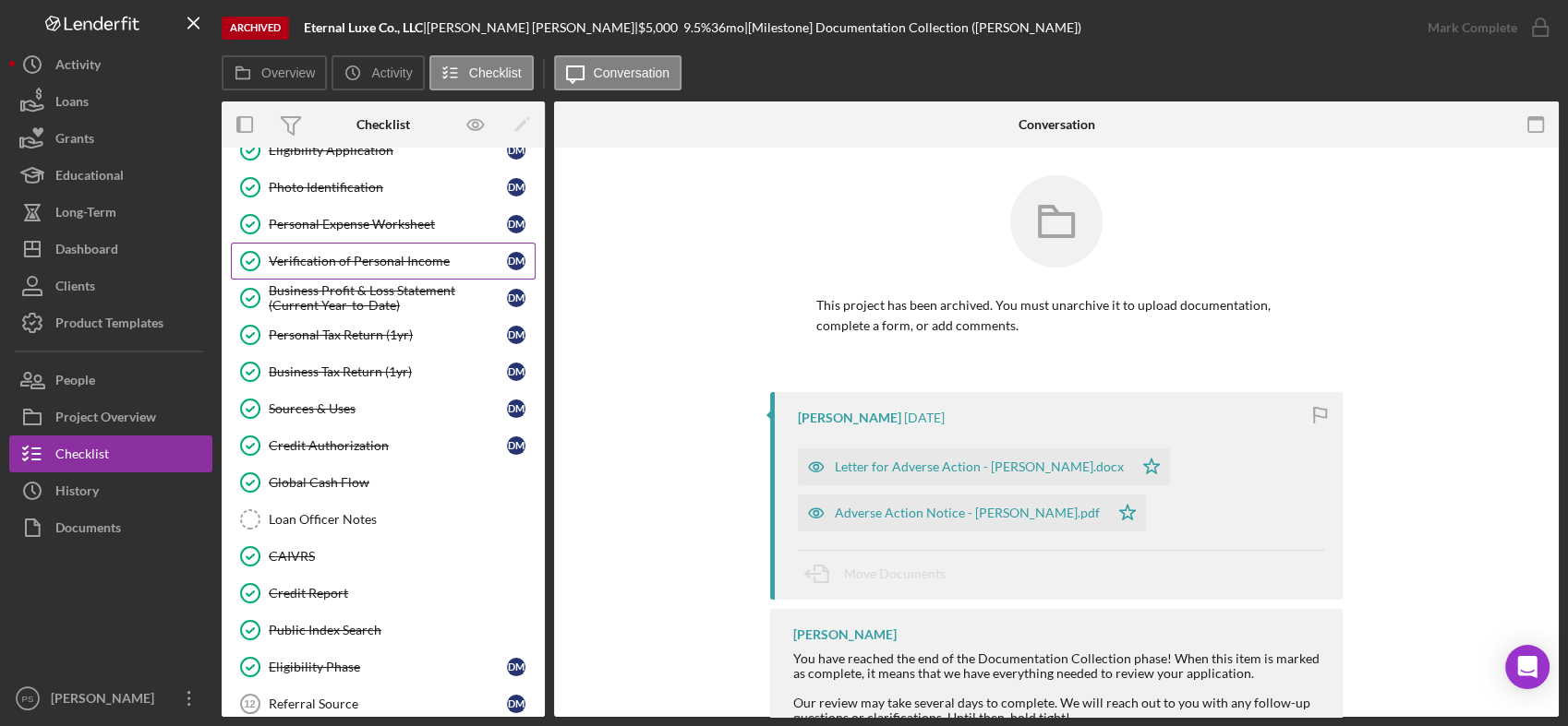
click at [386, 262] on div "Verification of Personal Income" at bounding box center [388, 262] width 238 height 15
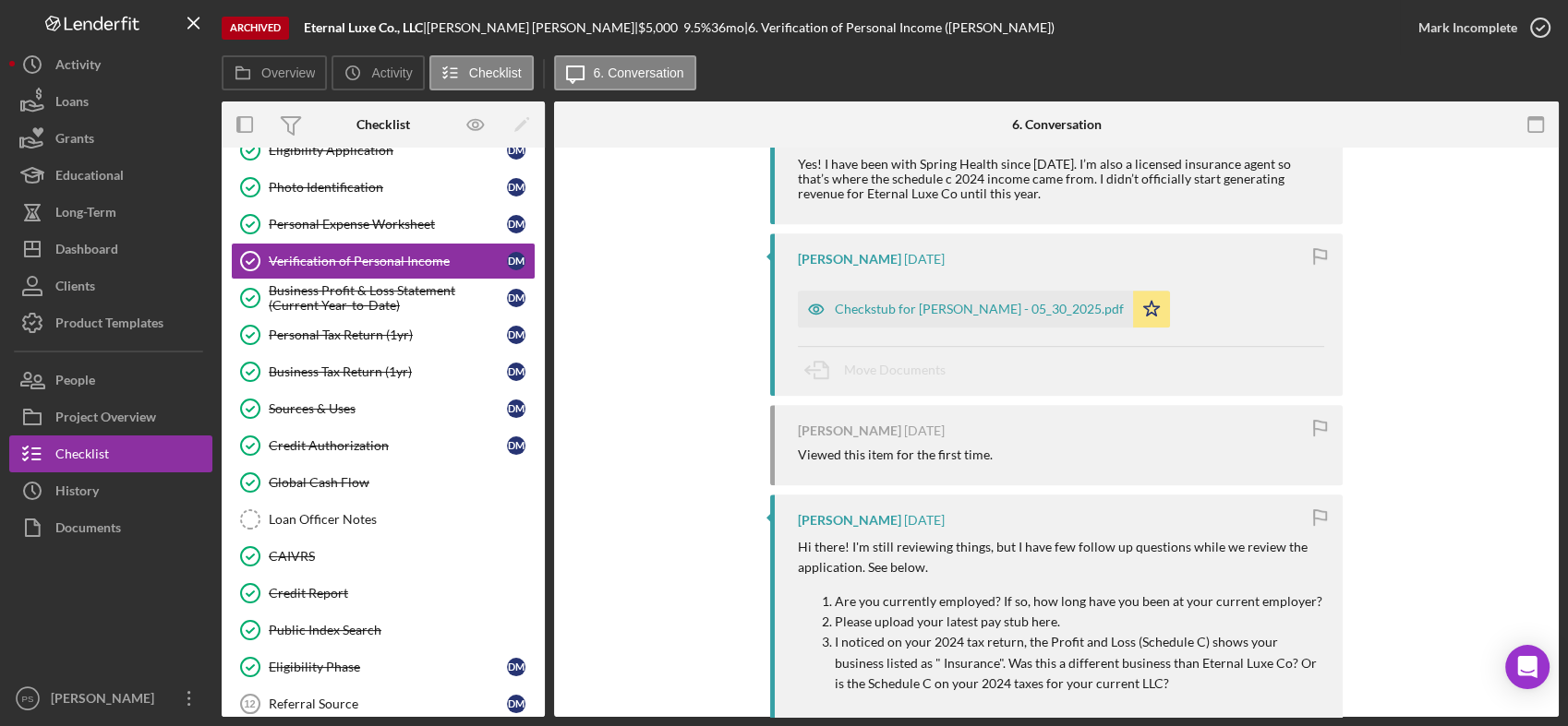
scroll to position [888, 0]
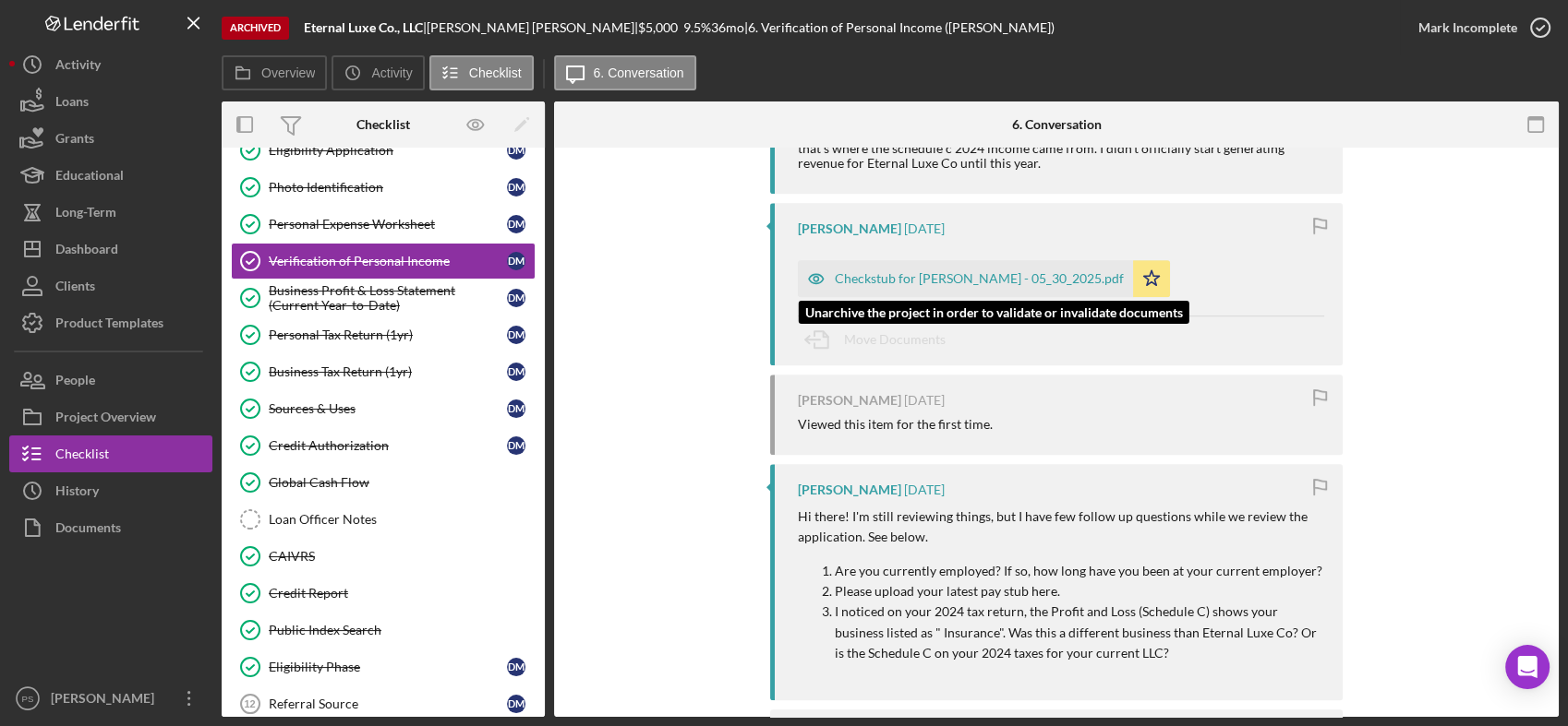
click at [1019, 271] on div "Checkstub for [PERSON_NAME] - 05_30_2025.pdf" at bounding box center [979, 279] width 289 height 15
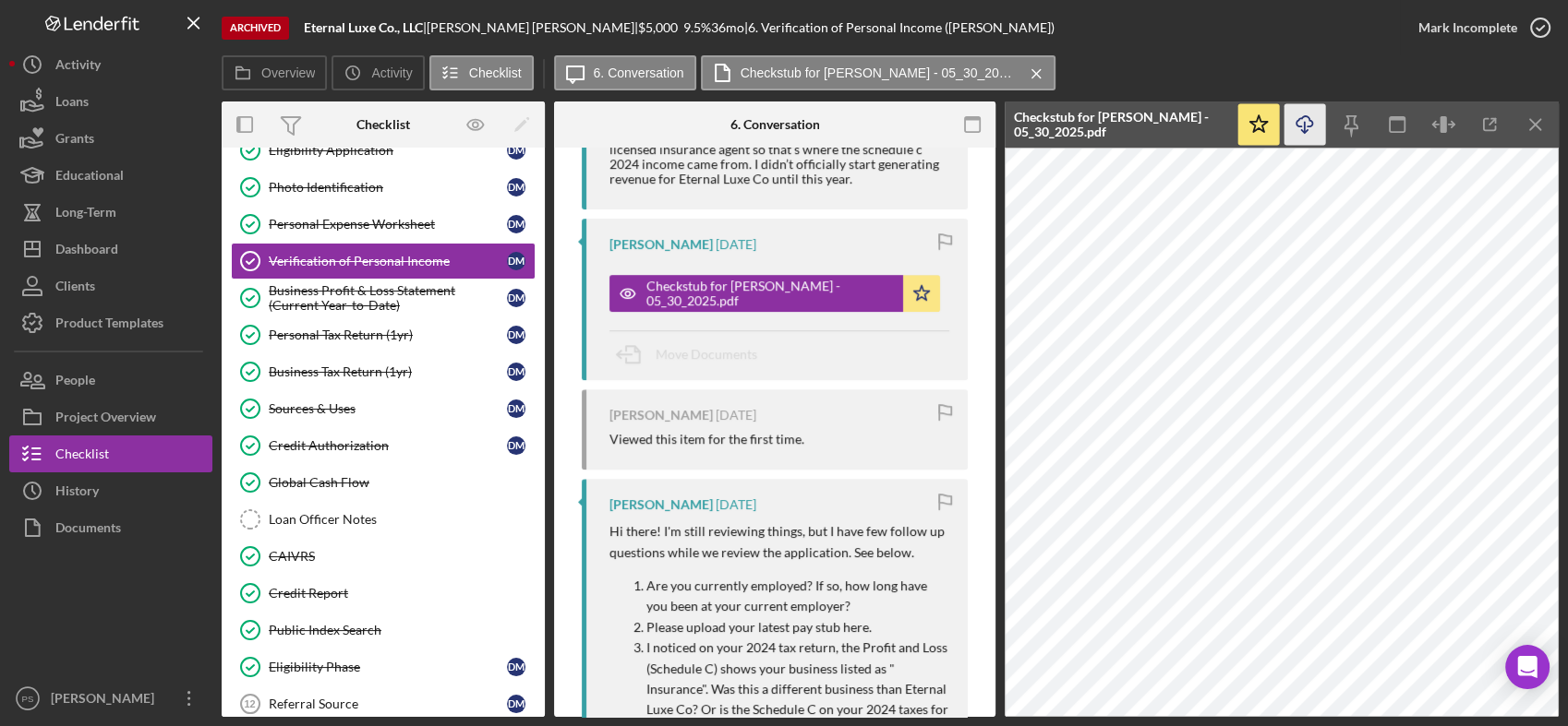
click at [1304, 122] on line "button" at bounding box center [1304, 127] width 0 height 10
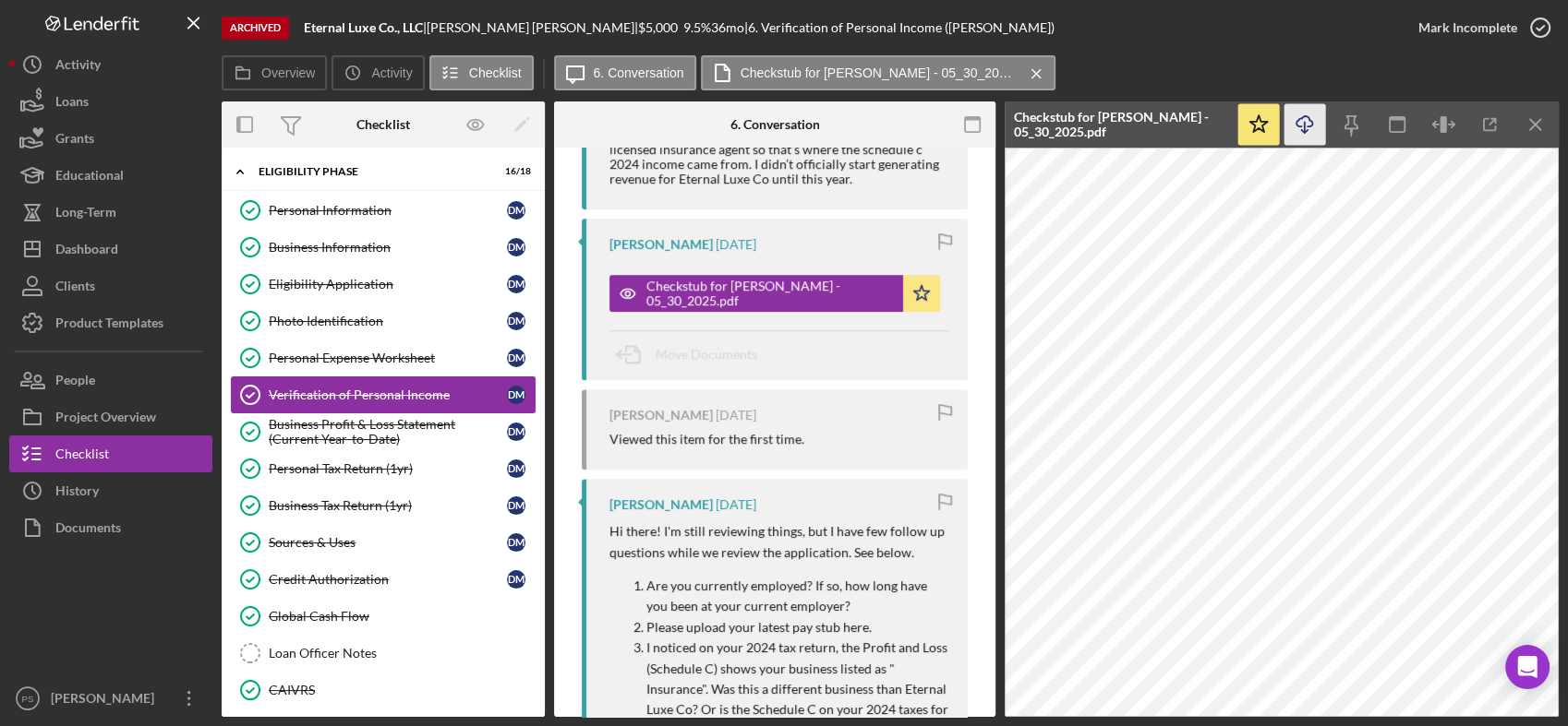
scroll to position [0, 0]
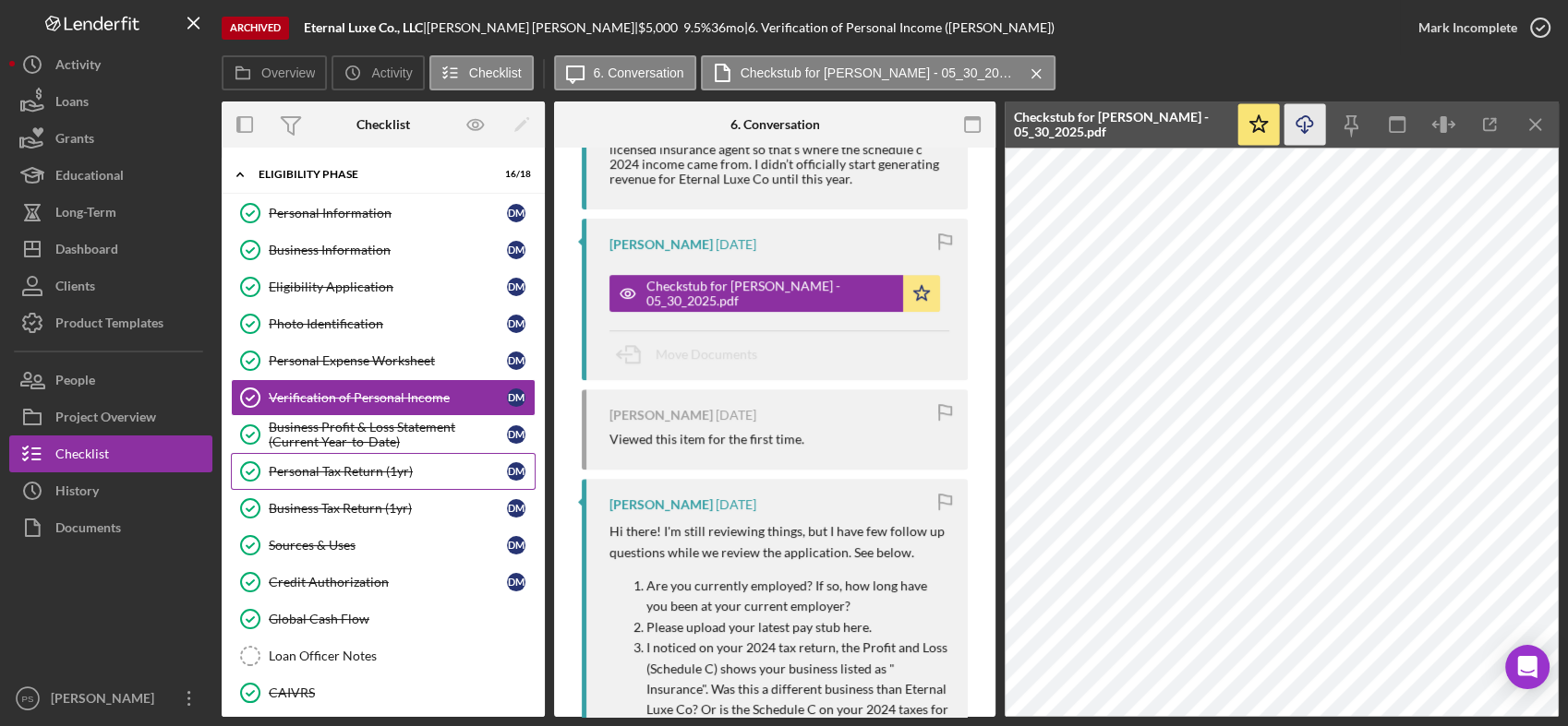
click at [391, 474] on div "Personal Tax Return (1yr)" at bounding box center [388, 472] width 238 height 15
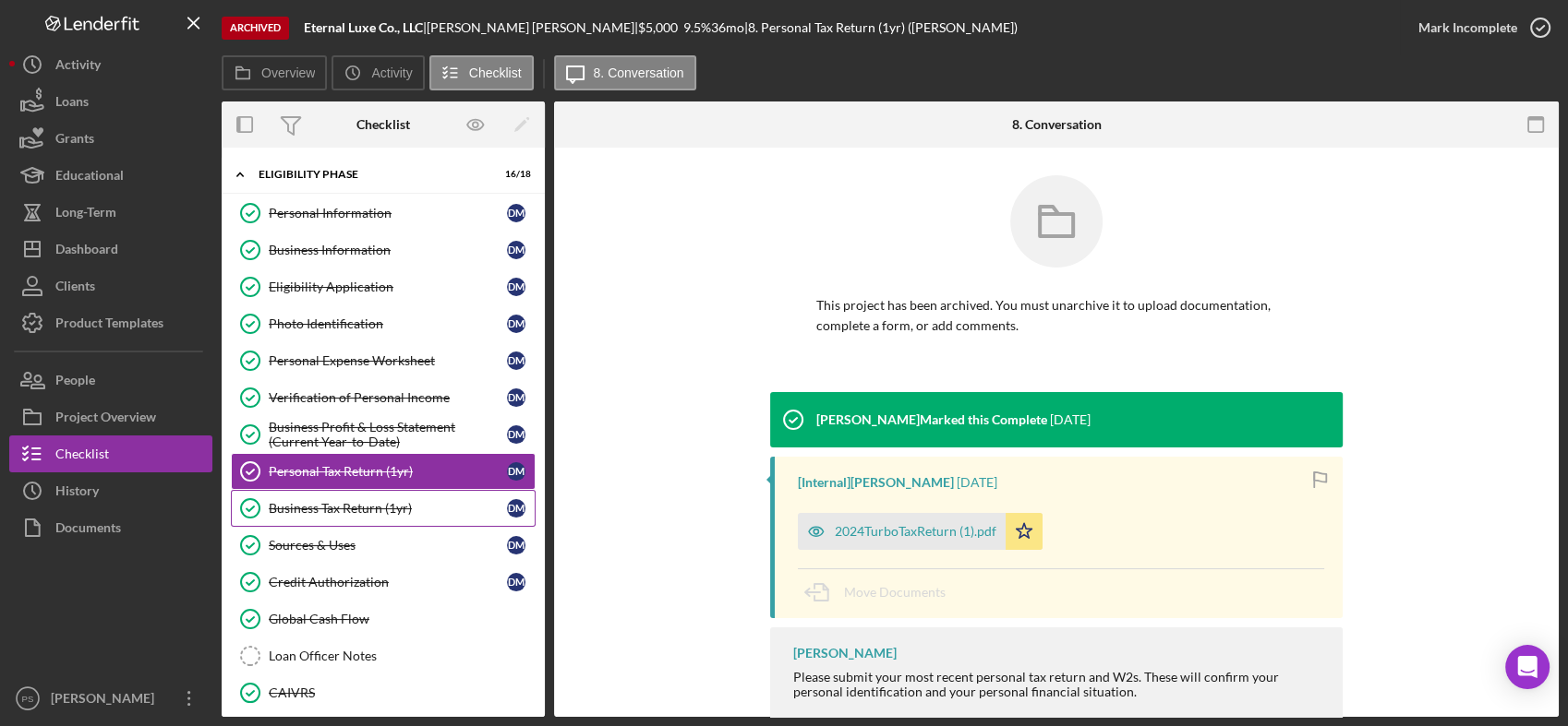
click at [399, 502] on div "Business Tax Return (1yr)" at bounding box center [388, 508] width 238 height 15
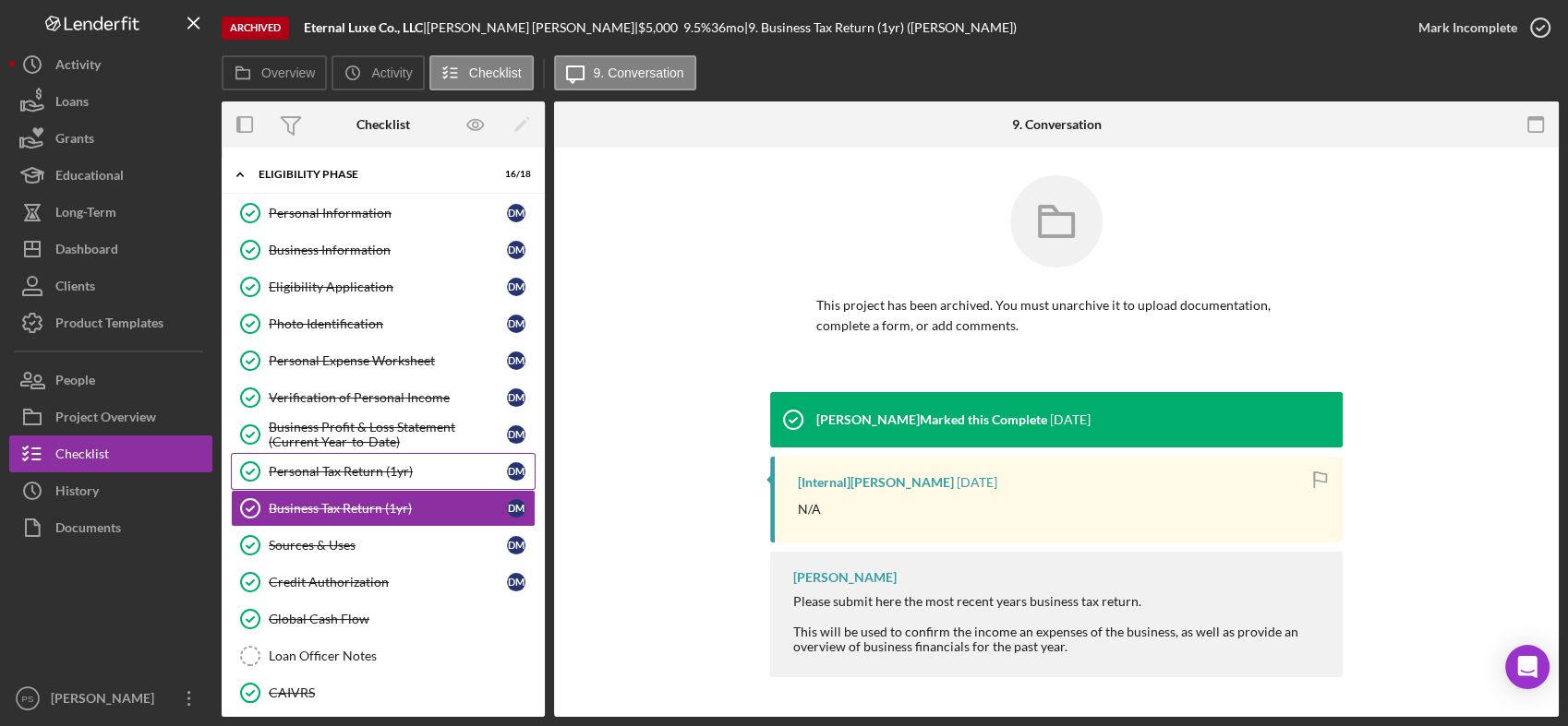
click at [396, 460] on link "Personal Tax Return (1yr) Personal Tax Return (1yr) [PERSON_NAME]" at bounding box center [383, 471] width 305 height 37
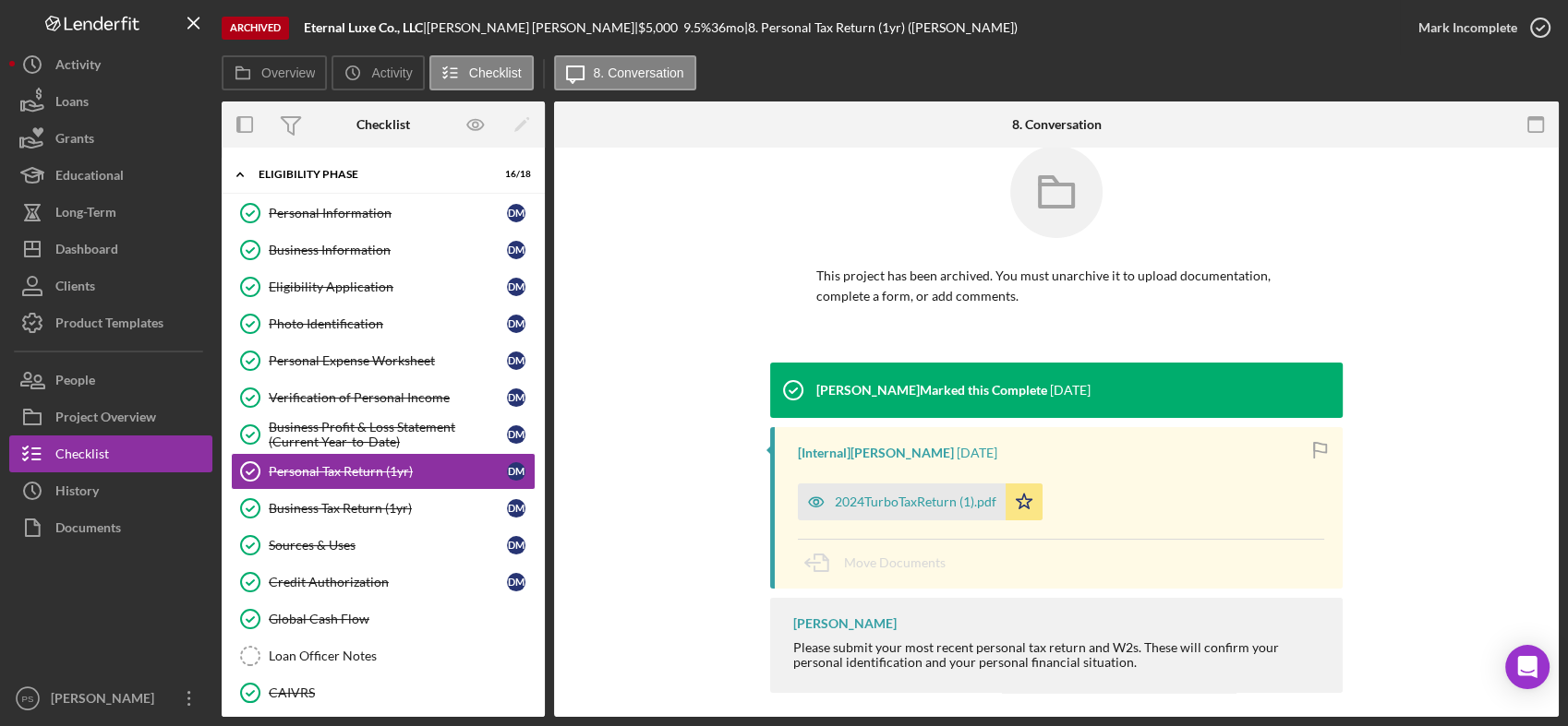
scroll to position [42, 0]
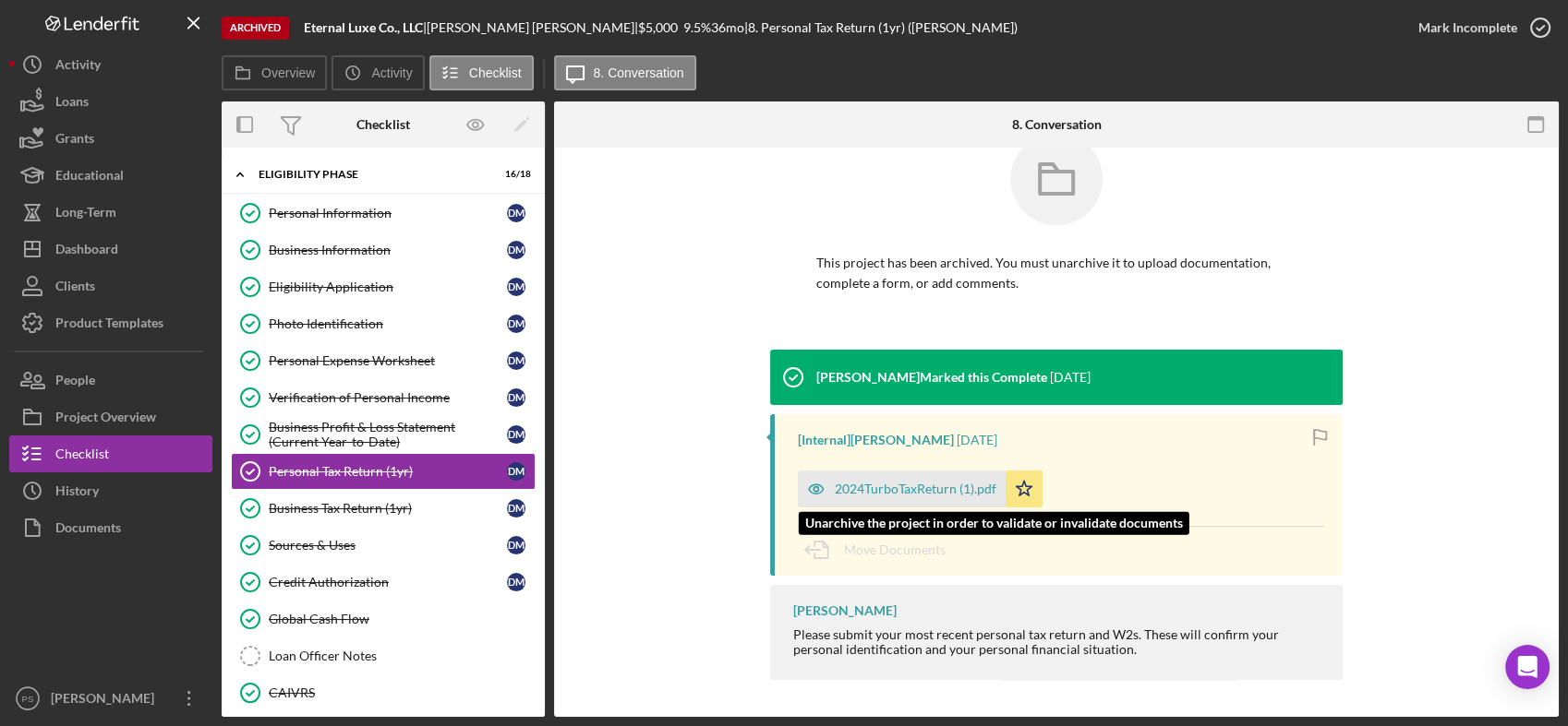
click at [890, 487] on div "2024TurboTaxReturn (1).pdf" at bounding box center [915, 490] width 161 height 15
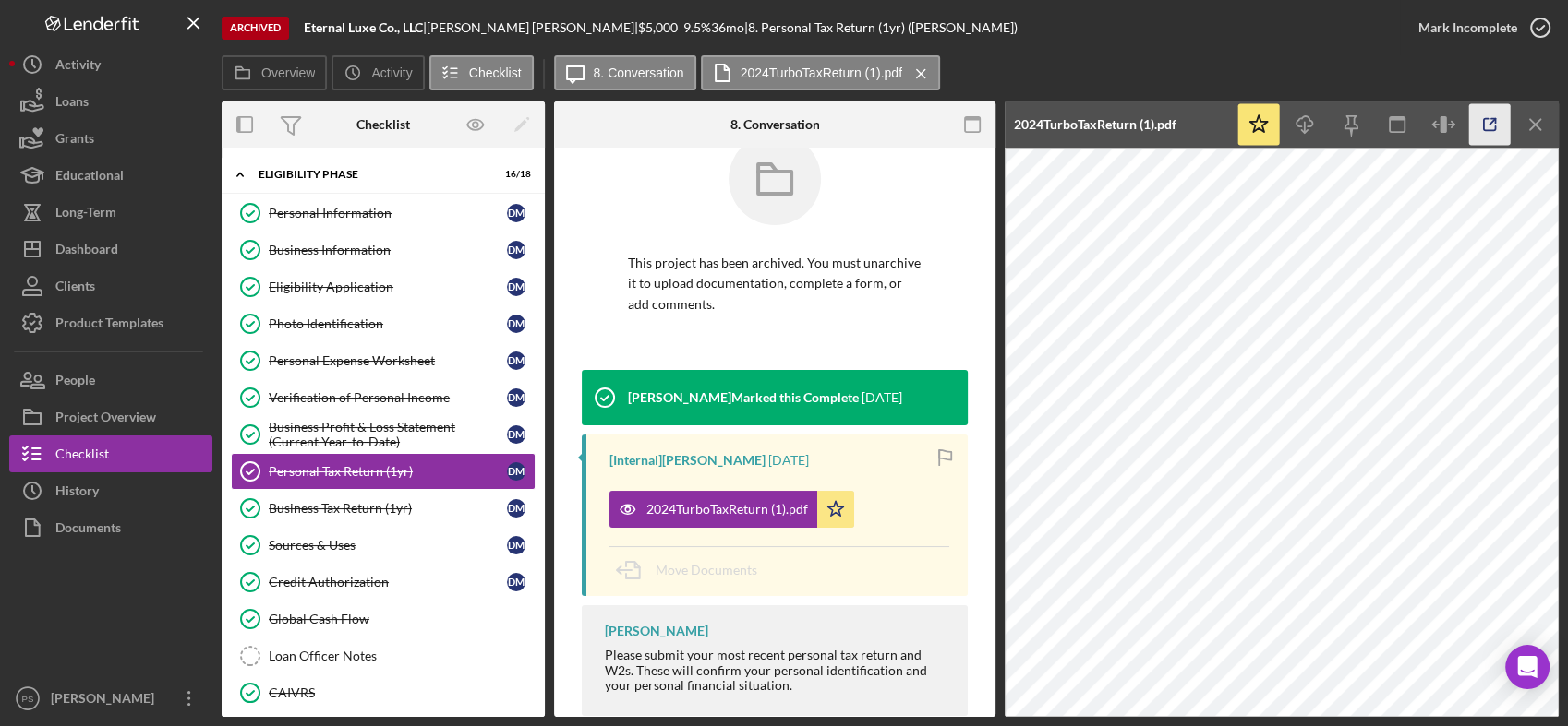
click at [1481, 126] on icon "button" at bounding box center [1489, 125] width 41 height 41
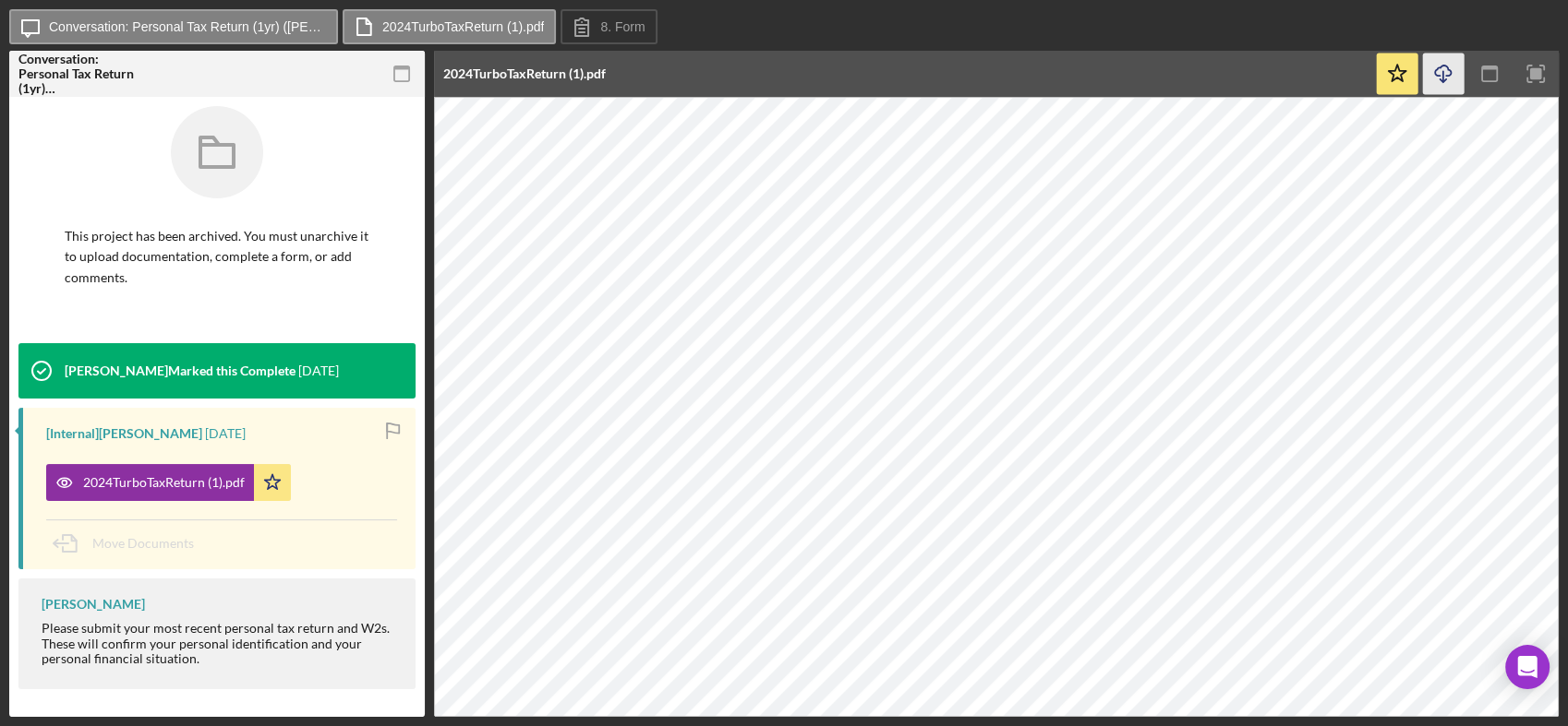
click at [1450, 71] on icon "button" at bounding box center [1442, 70] width 16 height 10
click at [1446, 74] on icon "Icon/Download" at bounding box center [1443, 74] width 41 height 41
